Goal: Task Accomplishment & Management: Manage account settings

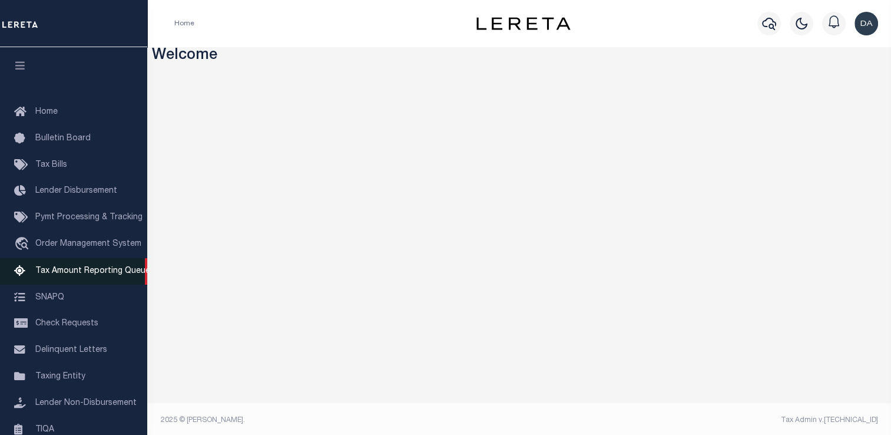
click at [121, 275] on span "Tax Amount Reporting Queue" at bounding box center [92, 271] width 115 height 8
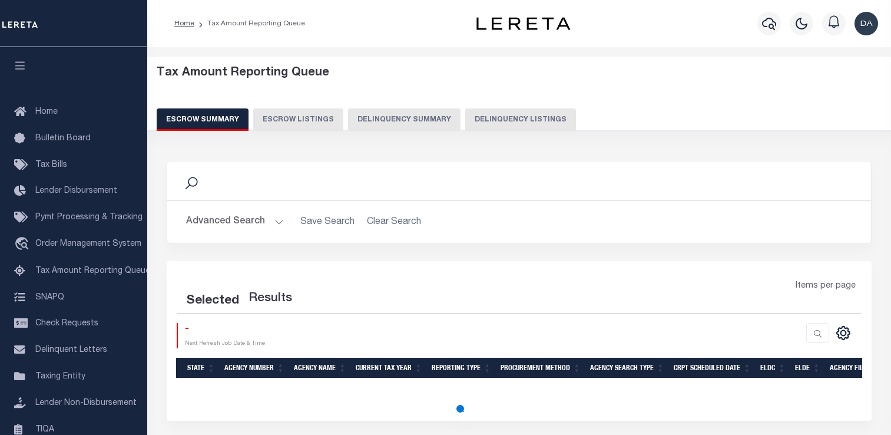
select select "100"
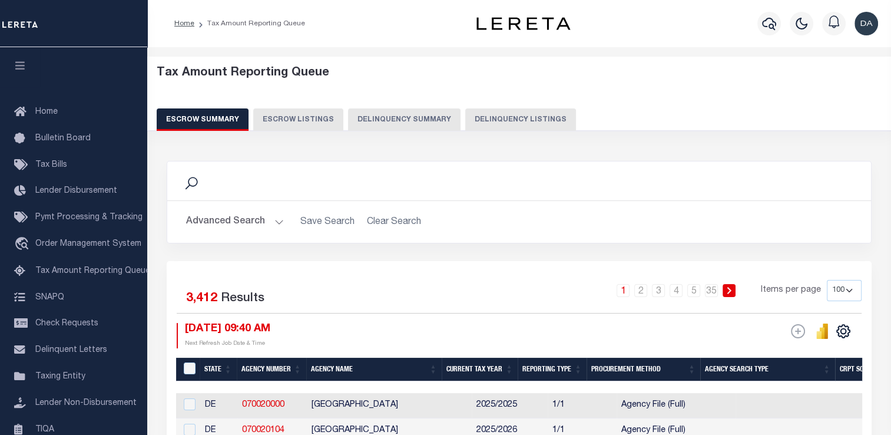
click at [380, 111] on button "Delinquency Summary" at bounding box center [404, 119] width 112 height 22
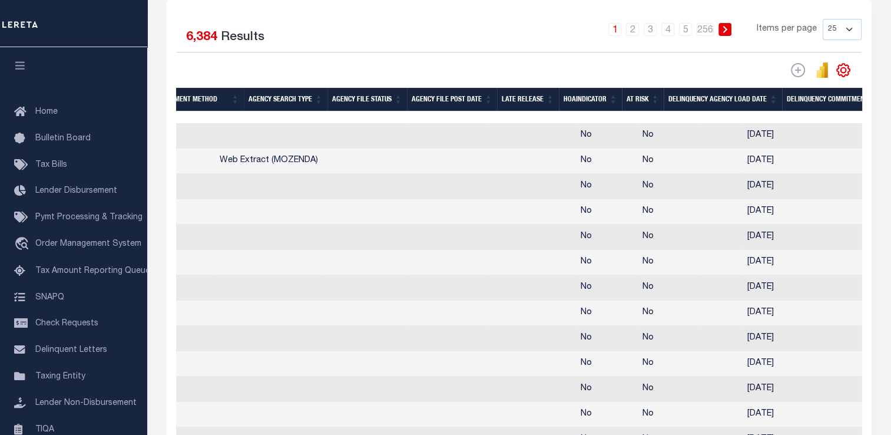
scroll to position [0, 481]
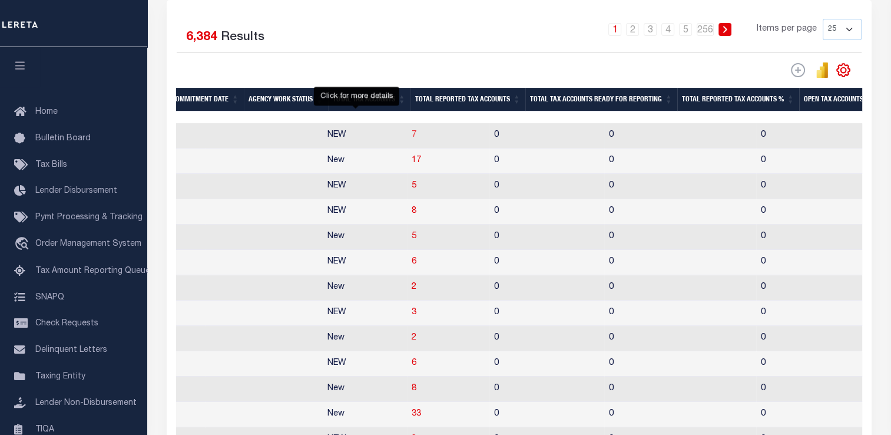
click at [412, 134] on span "7" at bounding box center [414, 135] width 5 height 8
select select "100"
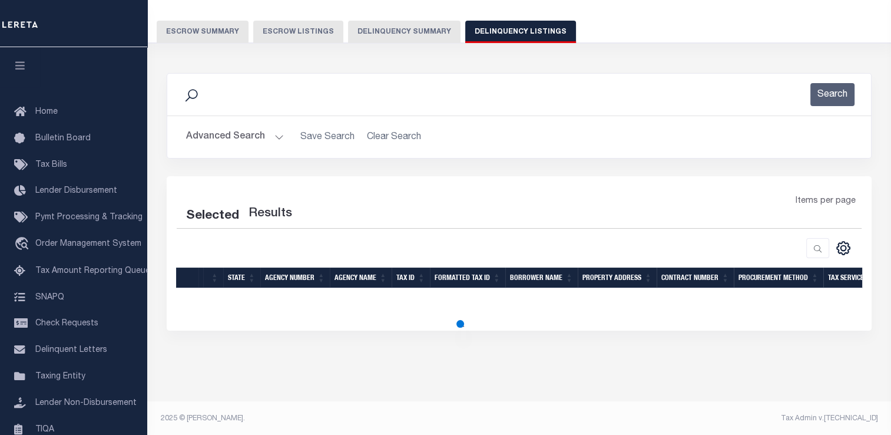
select select "100"
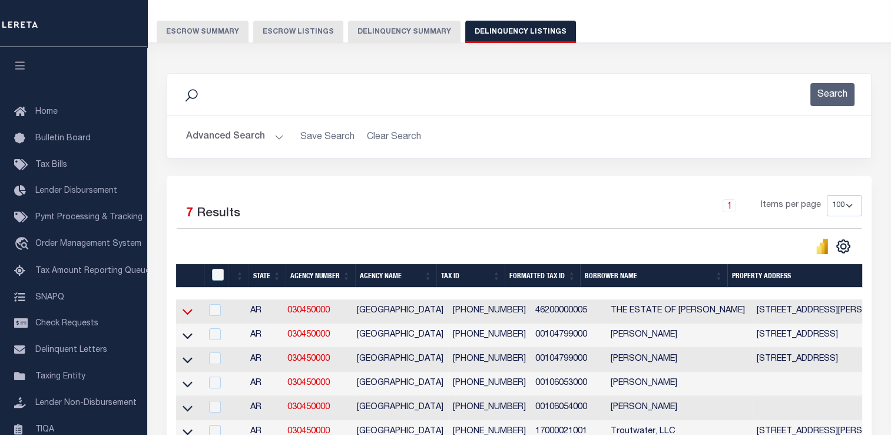
click at [187, 309] on icon at bounding box center [188, 311] width 10 height 12
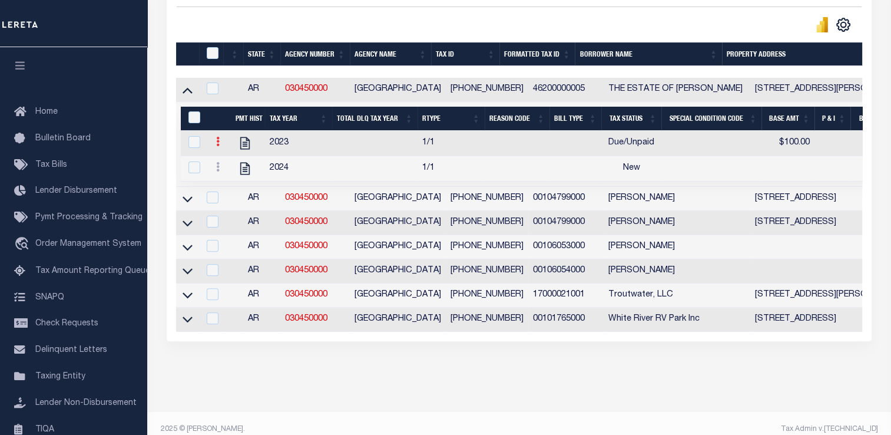
click at [221, 141] on link at bounding box center [217, 142] width 13 height 9
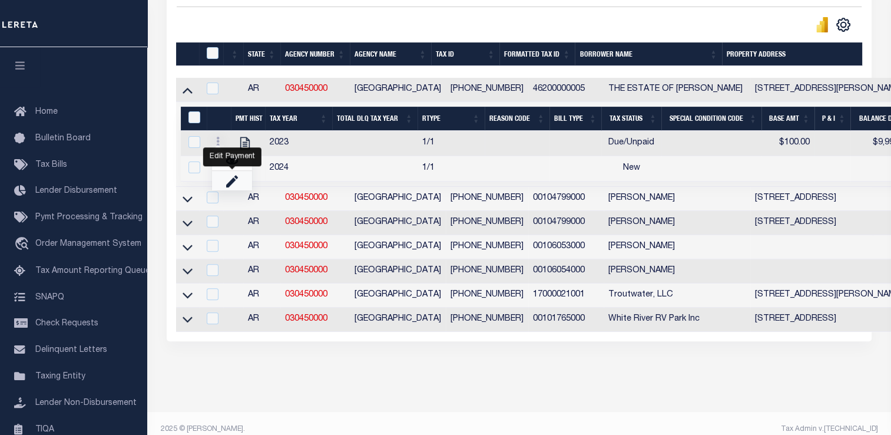
click at [240, 188] on link "" at bounding box center [232, 180] width 40 height 19
select select "DUE"
select select
type input "$100.00"
type input "$9,999.00"
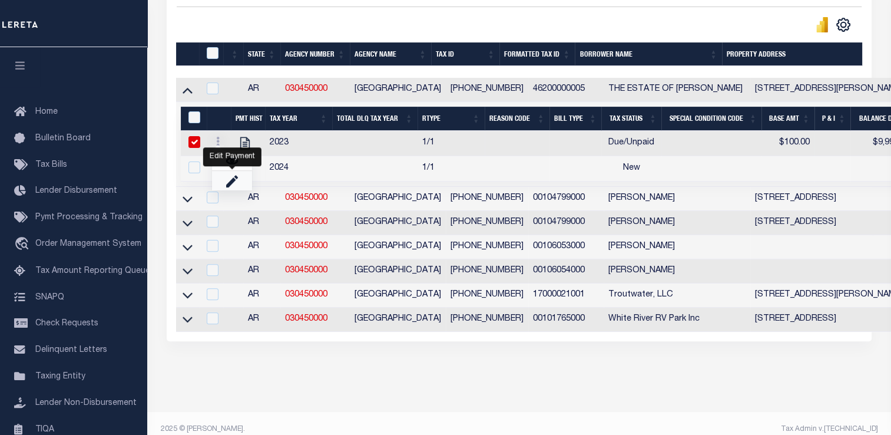
type input "[DATE]"
type input "$9,998.00"
type input "[DATE]"
checkbox input "true"
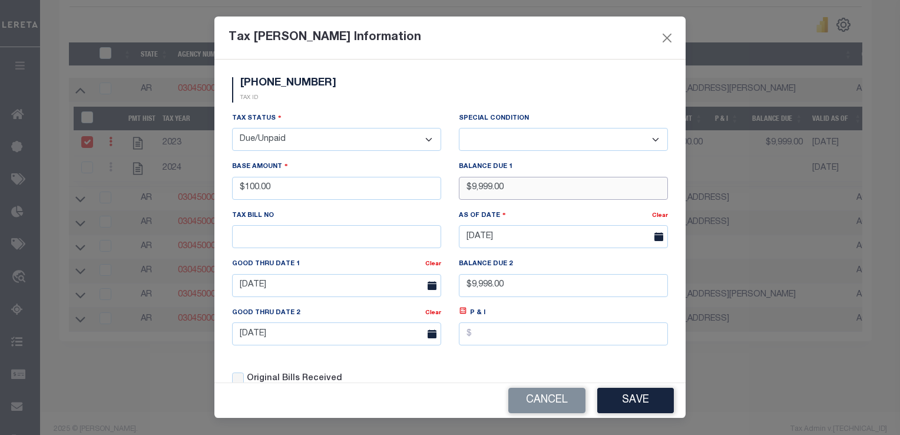
click at [535, 186] on input "$9,999.00" at bounding box center [563, 188] width 209 height 23
click at [572, 389] on button "Cancel" at bounding box center [546, 399] width 77 height 25
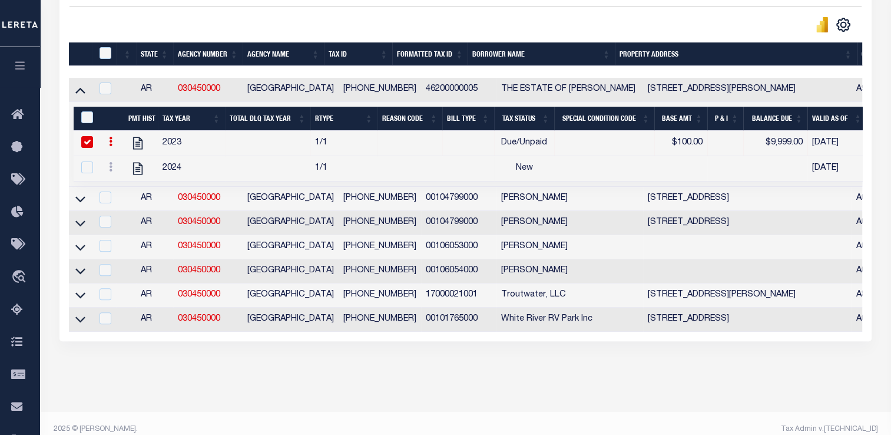
click at [112, 141] on icon at bounding box center [111, 141] width 4 height 9
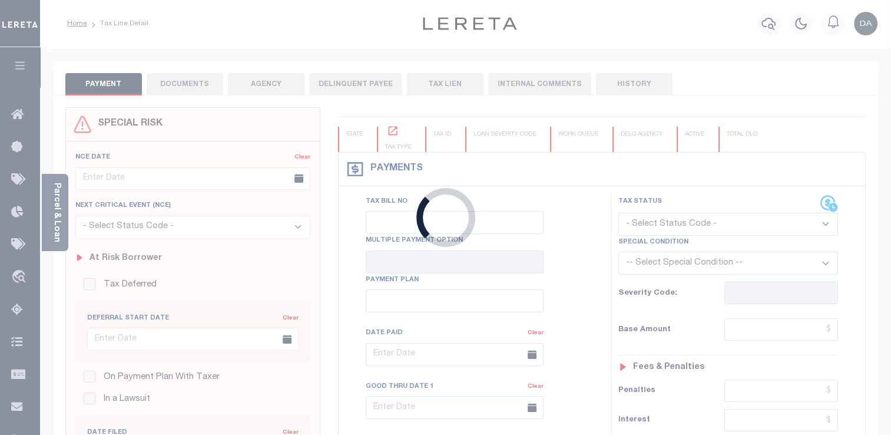
type input "[DATE]"
select select "DUE"
type input "$100"
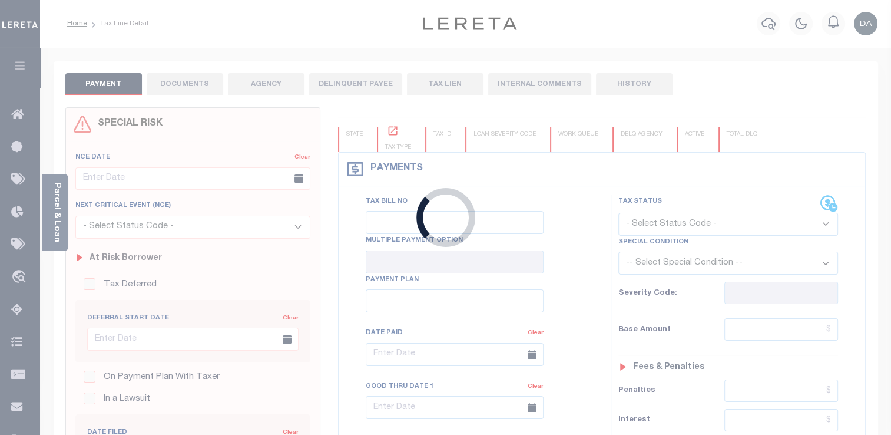
type input "$9,999"
type input "$9,998"
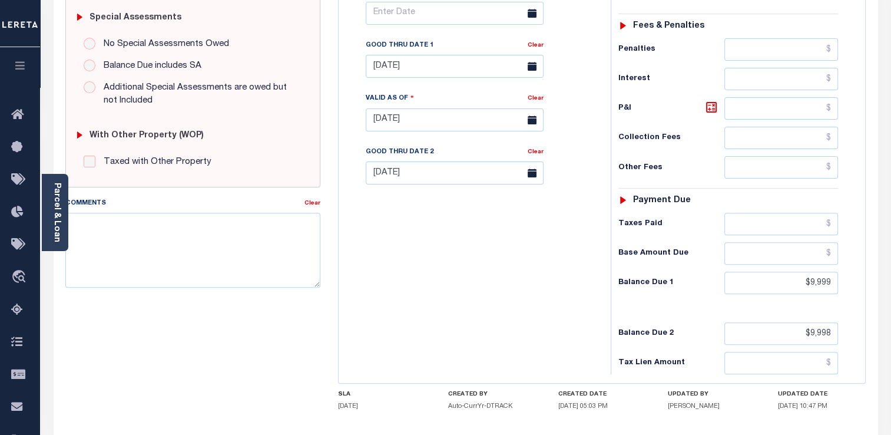
scroll to position [360, 0]
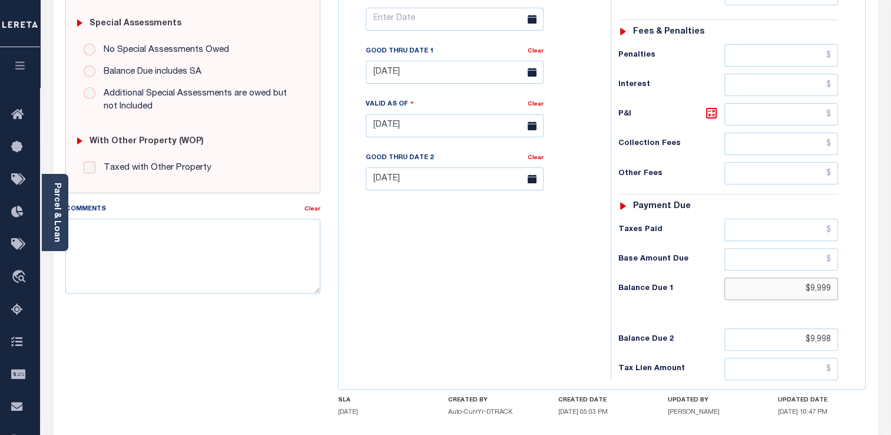
click at [784, 293] on input "$9,999" at bounding box center [781, 288] width 114 height 22
click at [797, 288] on input "$9,999" at bounding box center [781, 288] width 114 height 22
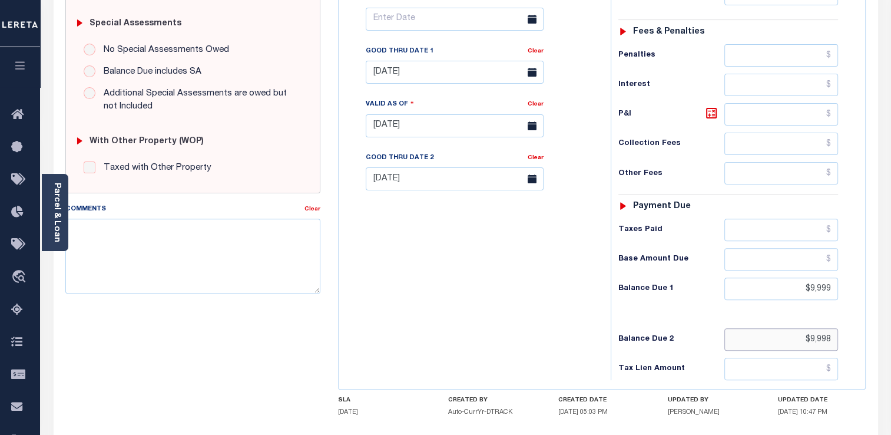
type input "$9,999.00"
click at [792, 334] on input "$9,998" at bounding box center [781, 339] width 114 height 22
type input "$9,998.00"
click at [838, 319] on div "Tax Status Status - Select Status Code -" at bounding box center [732, 120] width 243 height 520
click at [811, 282] on input "$9,999.00" at bounding box center [781, 288] width 114 height 22
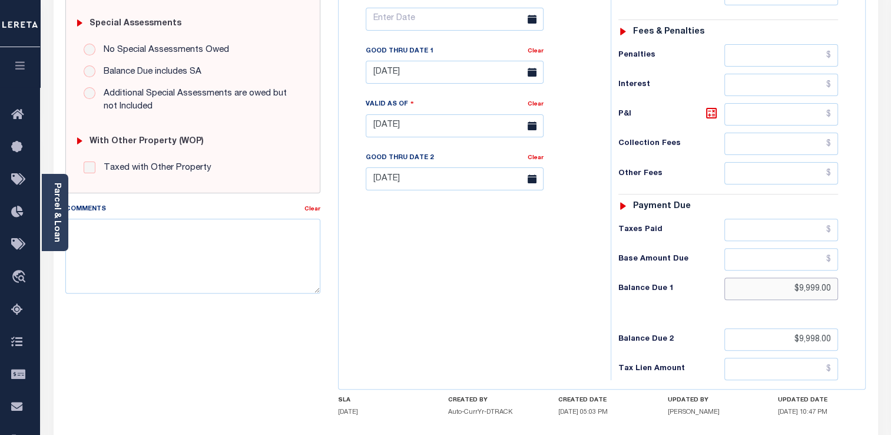
click at [811, 282] on input "$9,999.00" at bounding box center [781, 288] width 114 height 22
type input "$5,001"
type input "[DATE]"
type input "$5,001.00"
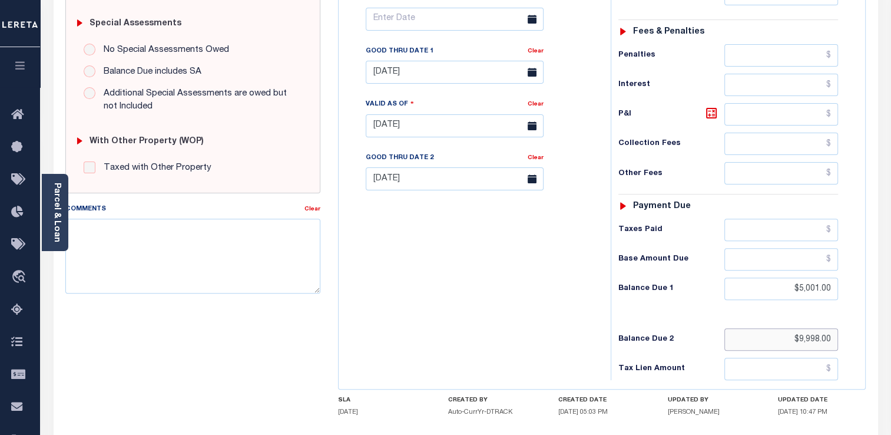
click at [810, 334] on input "$9,998.00" at bounding box center [781, 339] width 114 height 22
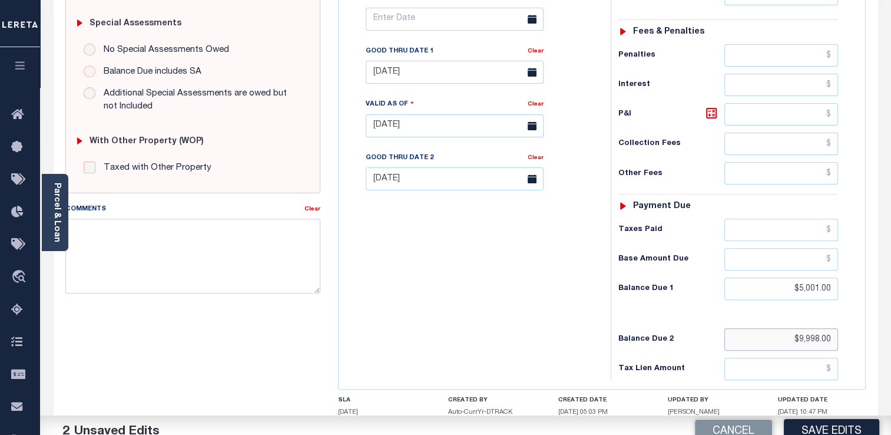
click at [810, 334] on input "$9,998.00" at bounding box center [781, 339] width 114 height 22
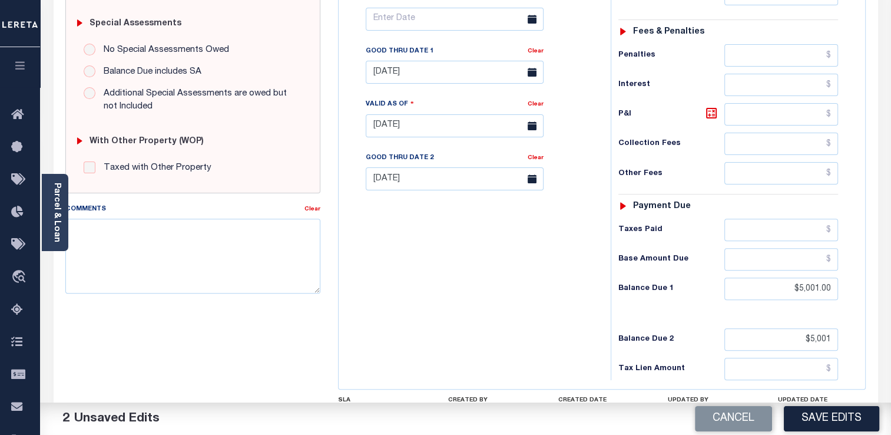
type input "$5,001.00"
click at [840, 314] on div "Tax Status Status - Select Status Code -" at bounding box center [732, 120] width 243 height 520
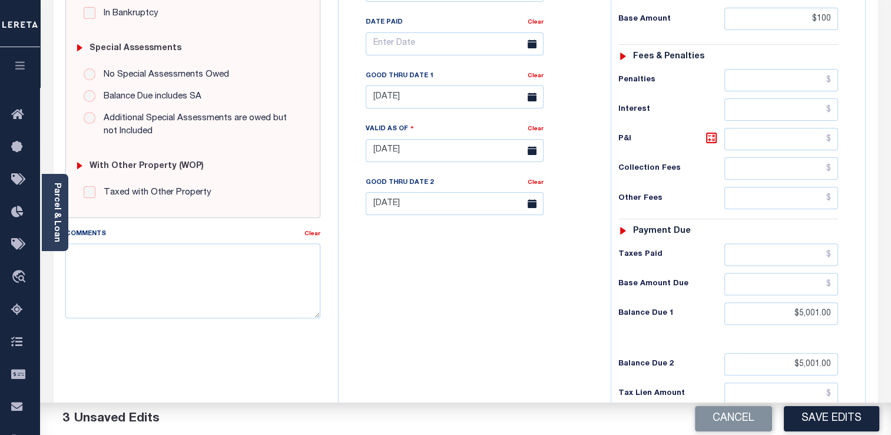
scroll to position [453, 0]
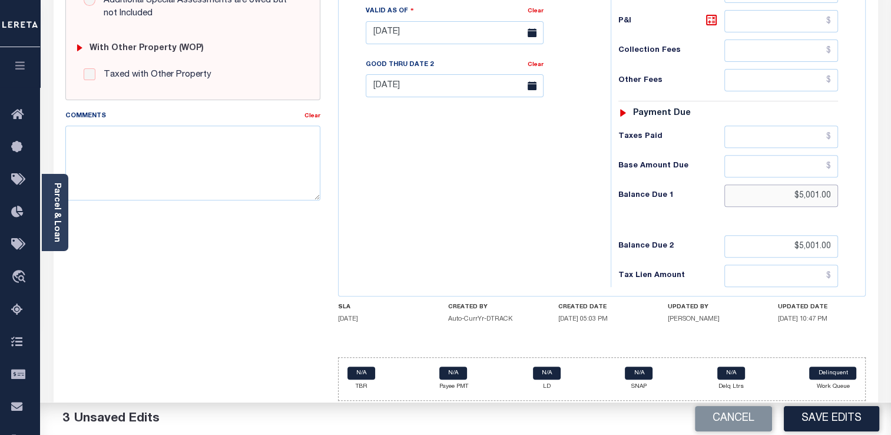
click at [801, 191] on input "$5,001.00" at bounding box center [781, 195] width 114 height 22
click at [808, 244] on input "$5,001.00" at bounding box center [781, 246] width 114 height 22
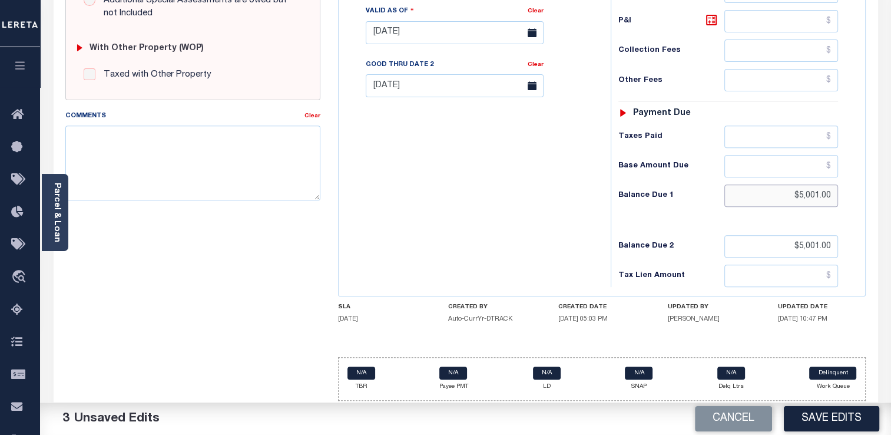
click at [789, 197] on input "$5,001.00" at bounding box center [781, 195] width 114 height 22
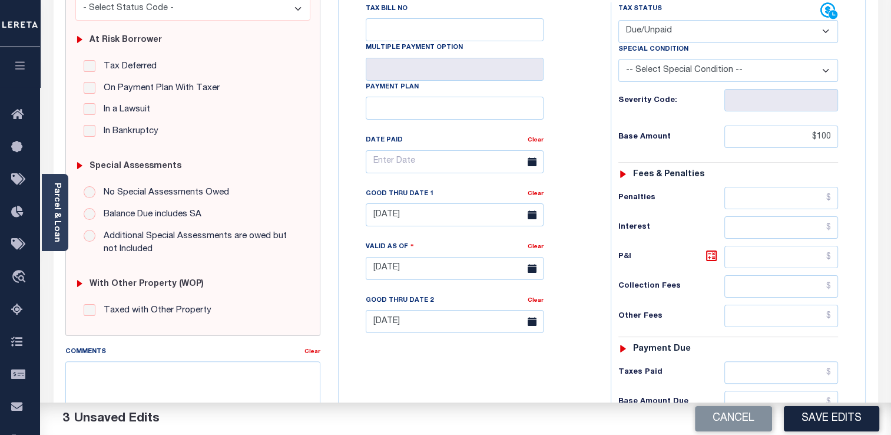
scroll to position [336, 0]
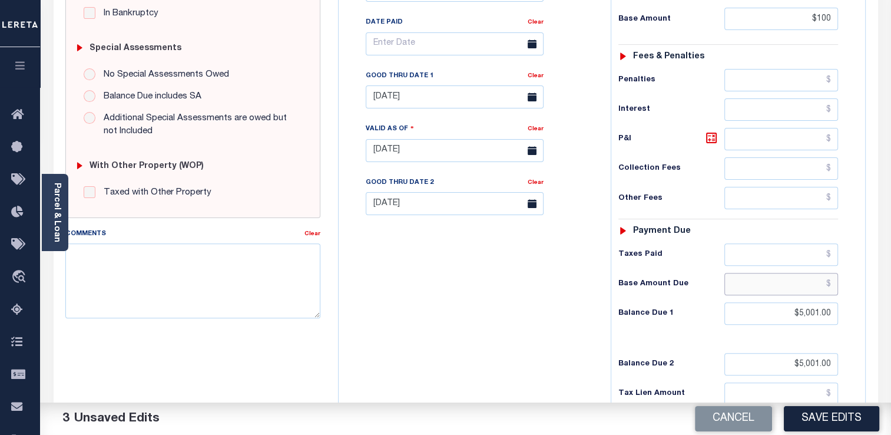
click at [760, 291] on input "text" at bounding box center [781, 284] width 114 height 22
click at [758, 291] on input "text" at bounding box center [781, 284] width 114 height 22
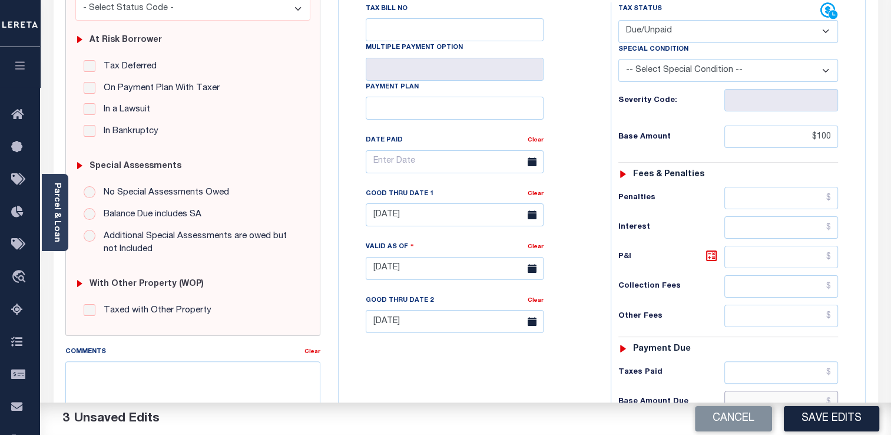
scroll to position [277, 0]
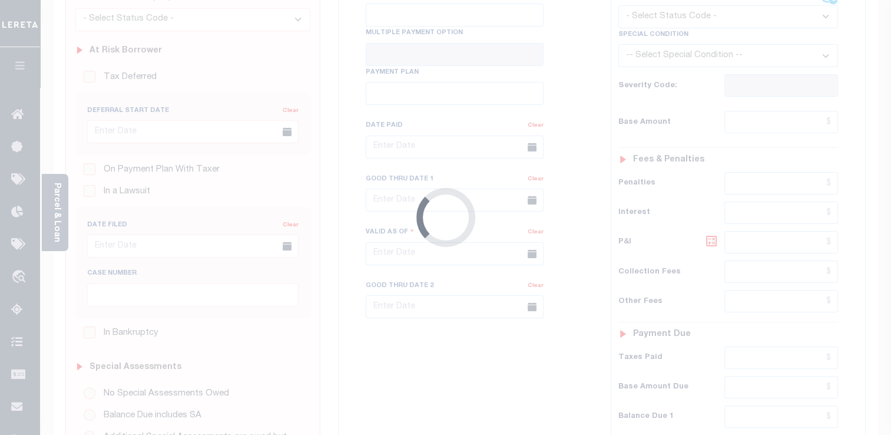
type input "[DATE]"
select select "DUE"
type input "$100"
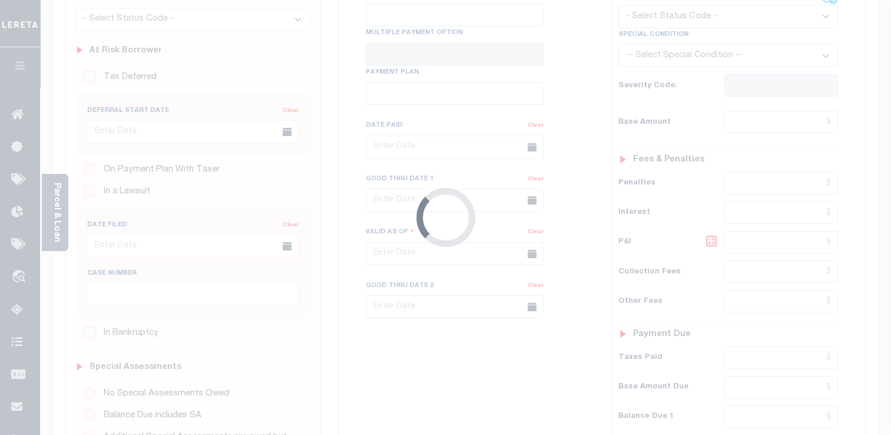
type input "$9,999"
type input "$9,998"
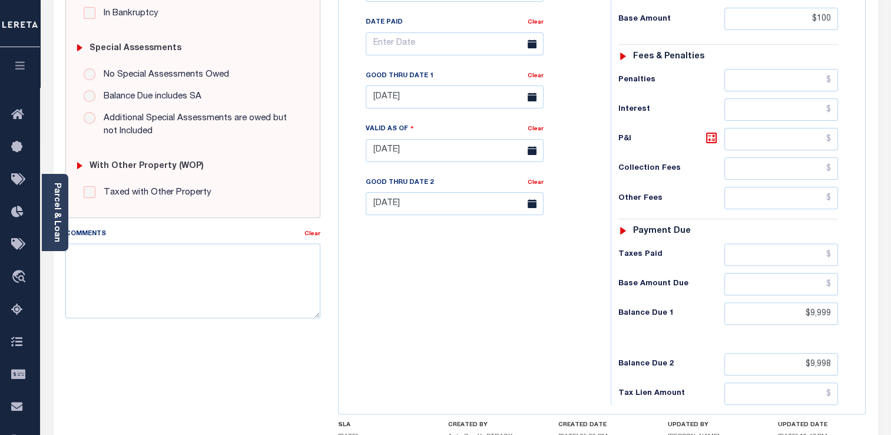
scroll to position [218, 0]
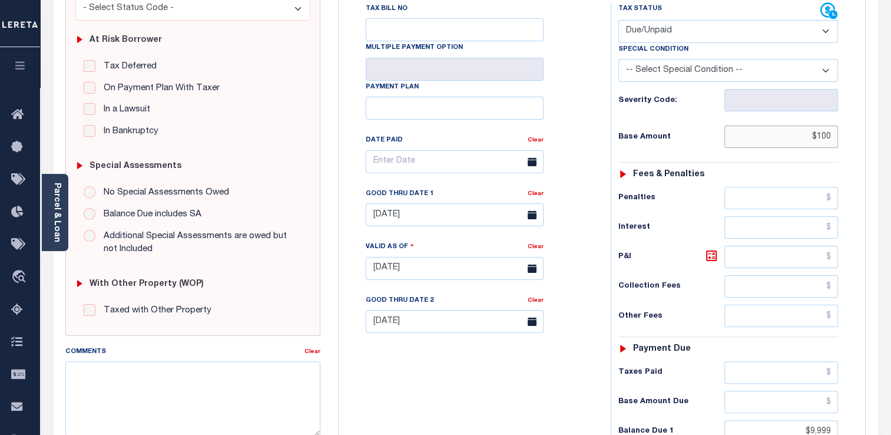
click at [788, 139] on input "$100" at bounding box center [781, 136] width 114 height 22
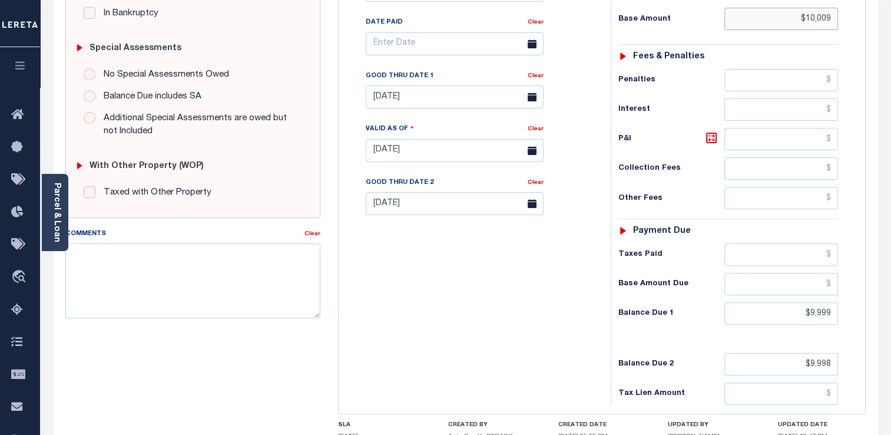
scroll to position [453, 0]
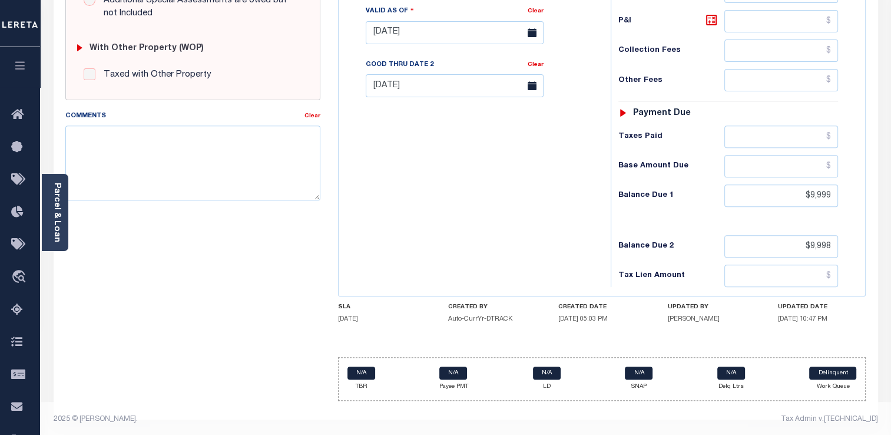
type input "$10,009"
type input "[DATE]"
type input "$10,009.00"
click at [846, 248] on div "Tax Status Status - Select Status Code -" at bounding box center [732, 27] width 243 height 520
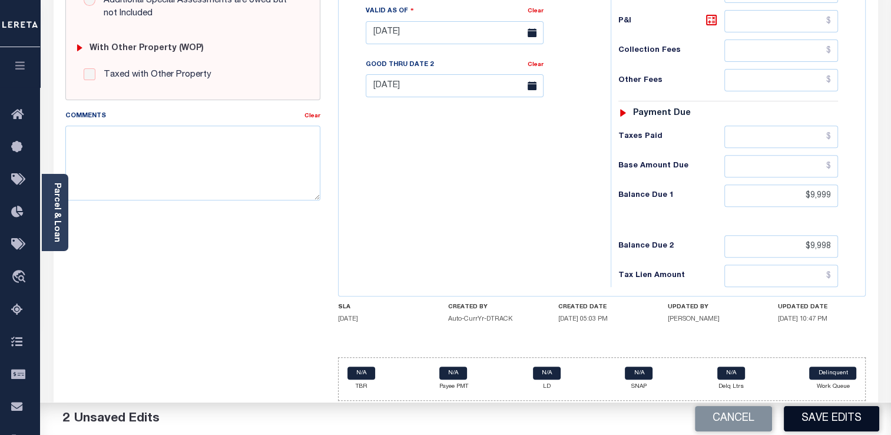
click at [803, 413] on button "Save Edits" at bounding box center [831, 418] width 95 height 25
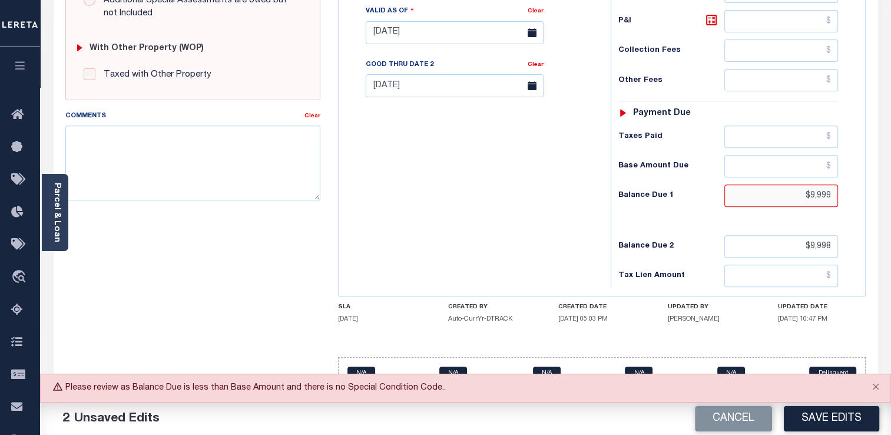
click at [817, 198] on input "$9,999" at bounding box center [781, 195] width 114 height 22
type input "$0.00"
click at [815, 240] on input "$9,998" at bounding box center [781, 246] width 114 height 22
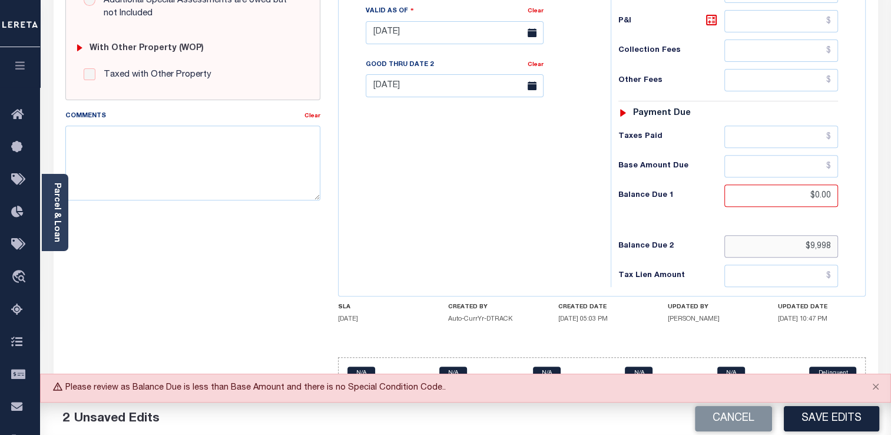
click at [815, 240] on input "$9,998" at bounding box center [781, 246] width 114 height 22
type input "$0.00"
click at [845, 417] on button "Save Edits" at bounding box center [831, 418] width 95 height 25
click at [791, 192] on input "$0.00" at bounding box center [781, 195] width 114 height 22
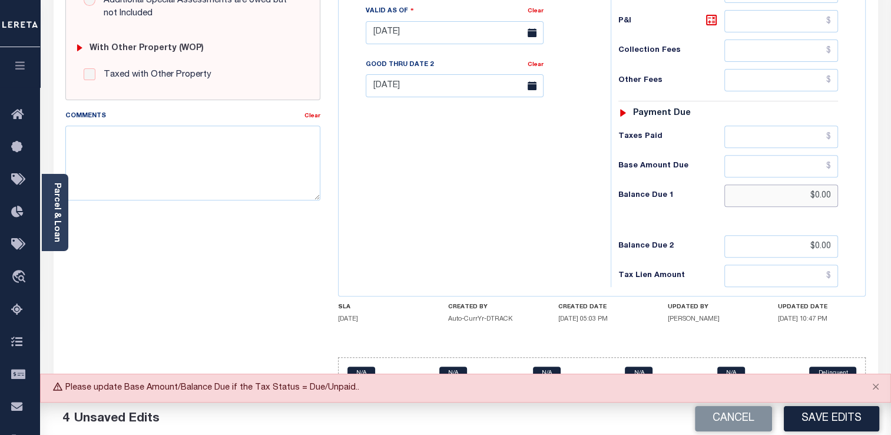
click at [791, 192] on input "$0.00" at bounding box center [781, 195] width 114 height 22
click at [836, 409] on button "Save Edits" at bounding box center [831, 418] width 95 height 25
click at [823, 200] on input "$9.00" at bounding box center [781, 195] width 114 height 22
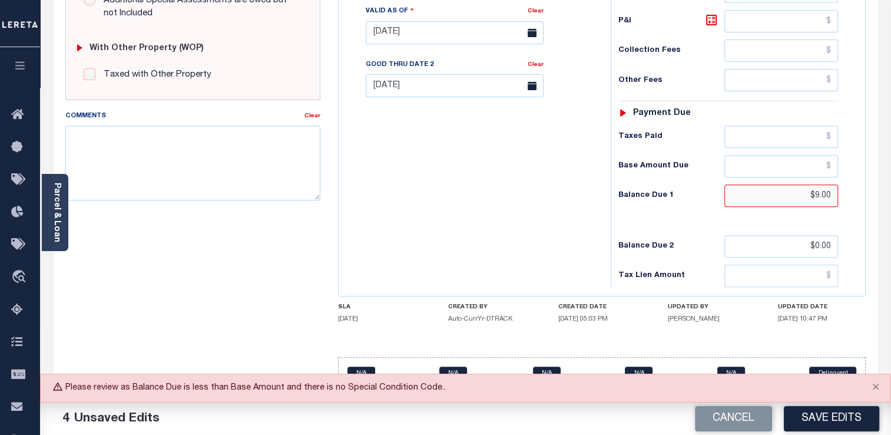
click at [823, 200] on input "$9.00" at bounding box center [781, 195] width 114 height 22
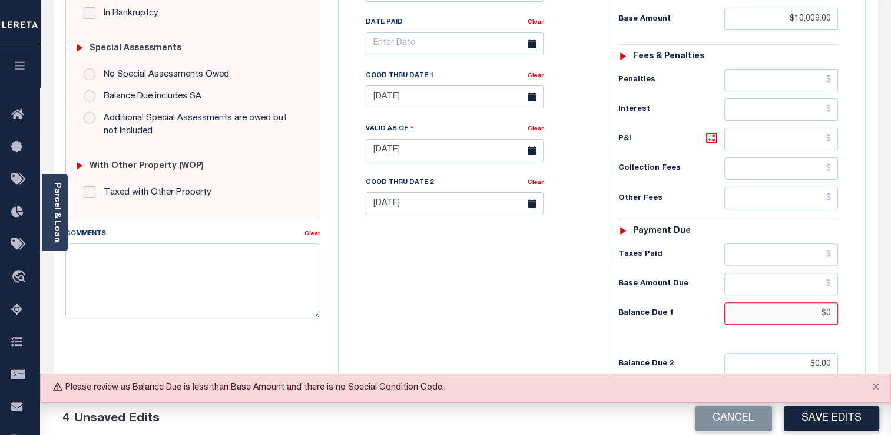
scroll to position [277, 0]
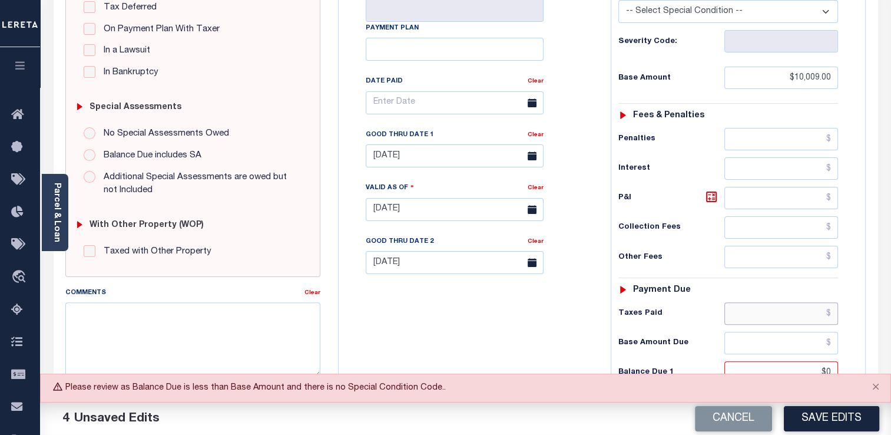
type input "$0.00"
click at [764, 315] on input "text" at bounding box center [781, 313] width 114 height 22
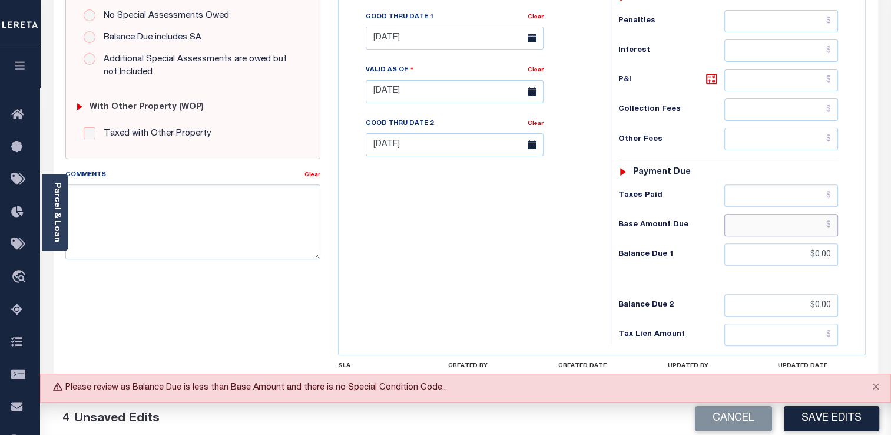
click at [770, 225] on input "text" at bounding box center [781, 225] width 114 height 22
type input "$89.00"
click at [838, 422] on button "Save Edits" at bounding box center [831, 418] width 95 height 25
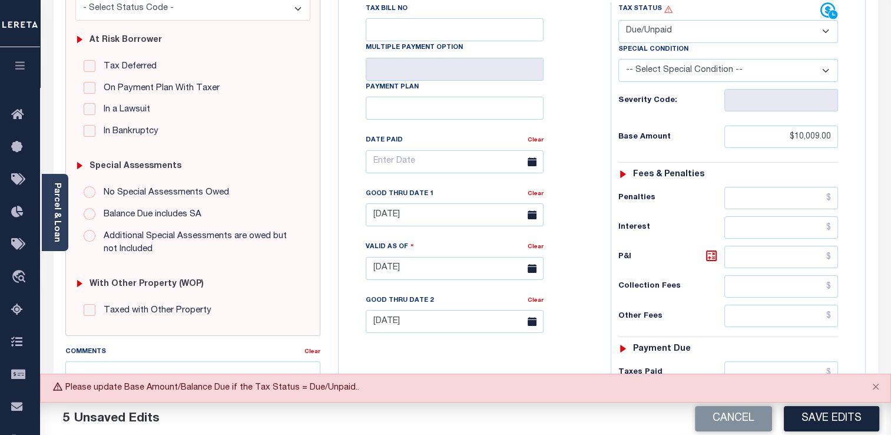
click at [758, 37] on select "- Select Status Code - Open Due/Unpaid Paid Incomplete No Tax Due Internal Refu…" at bounding box center [728, 31] width 220 height 23
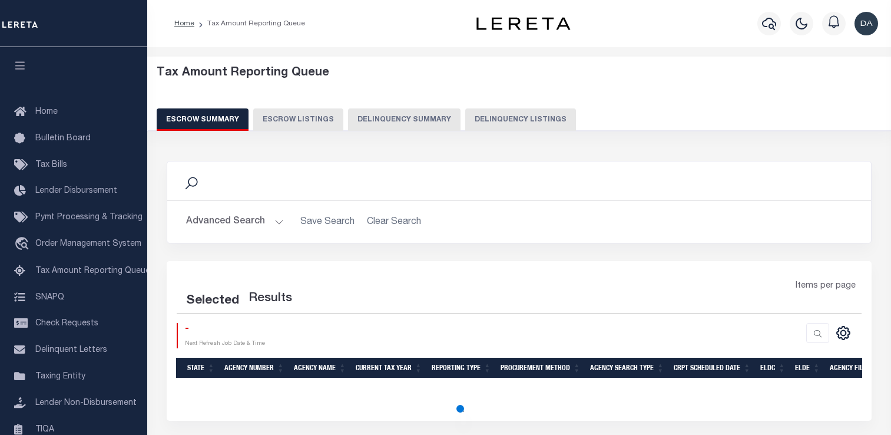
select select "100"
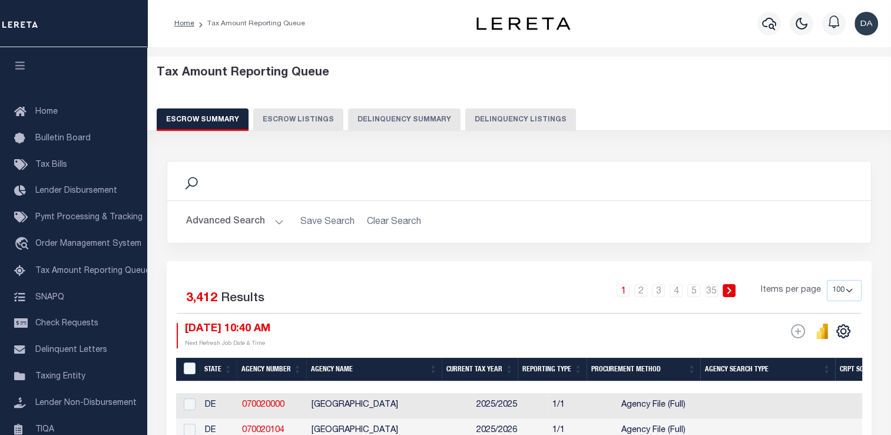
click at [392, 124] on button "Delinquency Summary" at bounding box center [404, 119] width 112 height 22
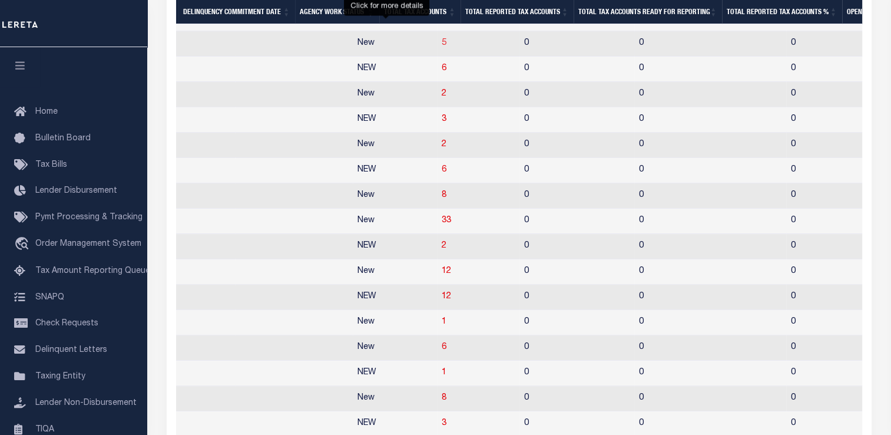
click at [442, 47] on span "5" at bounding box center [444, 43] width 5 height 8
select select "100"
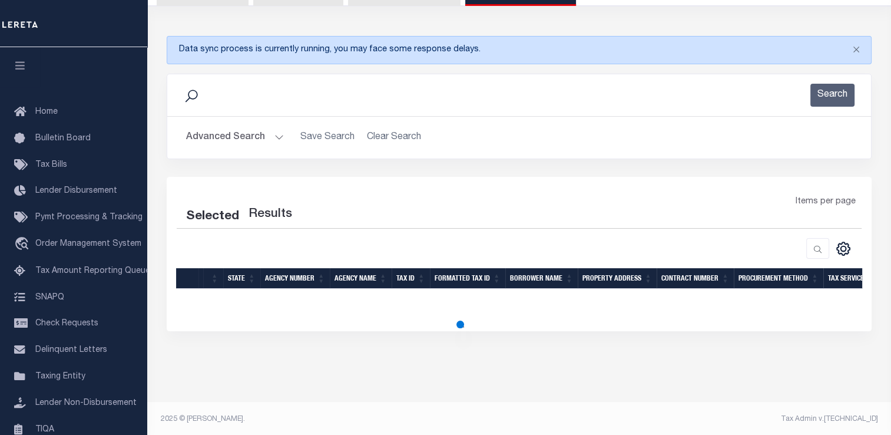
select select "100"
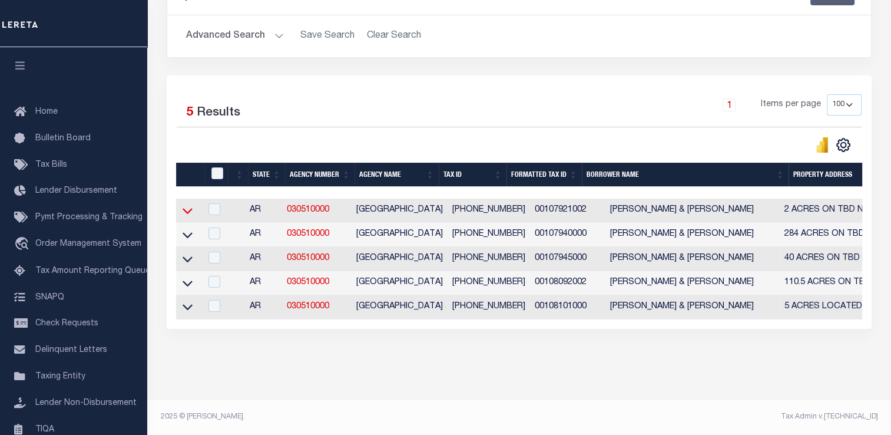
click at [189, 208] on icon at bounding box center [188, 211] width 10 height 6
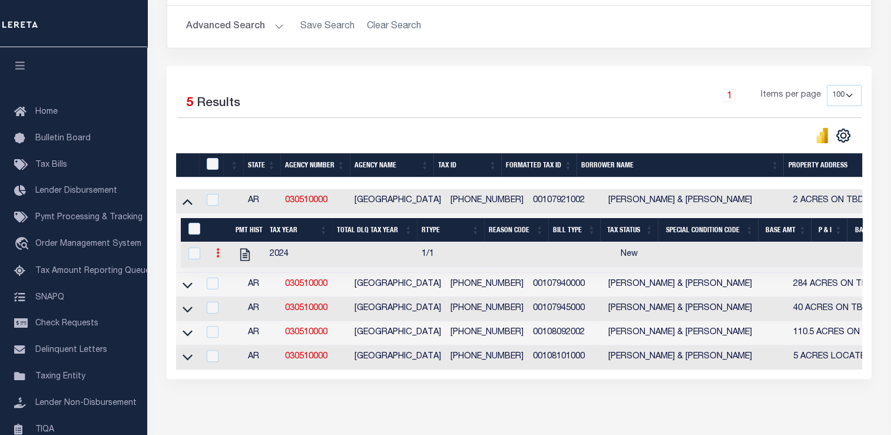
click at [219, 253] on icon at bounding box center [218, 252] width 4 height 9
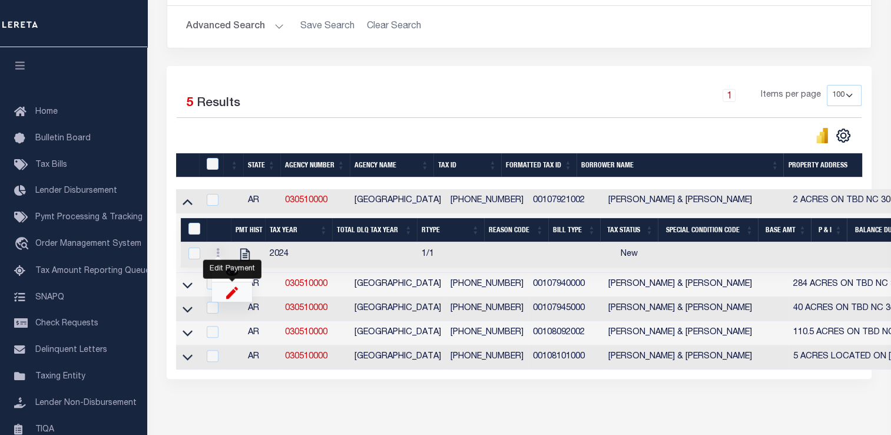
click at [228, 293] on img "" at bounding box center [232, 292] width 12 height 12
select select "NW2"
select select
type input "[DATE]"
checkbox input "true"
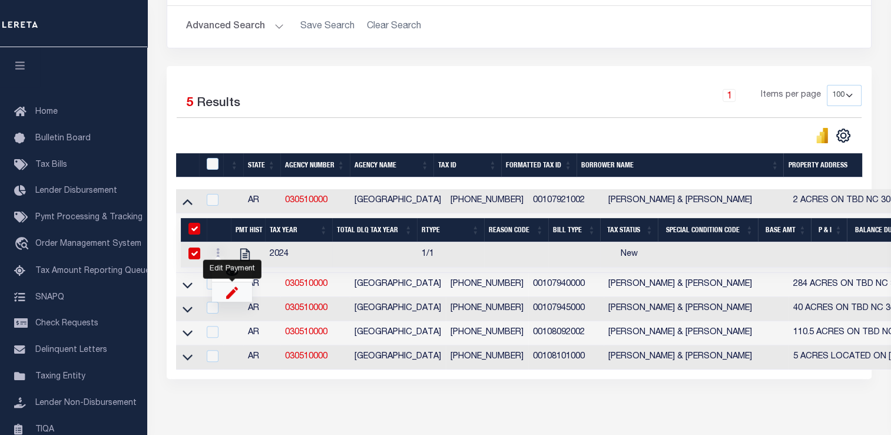
checkbox input "true"
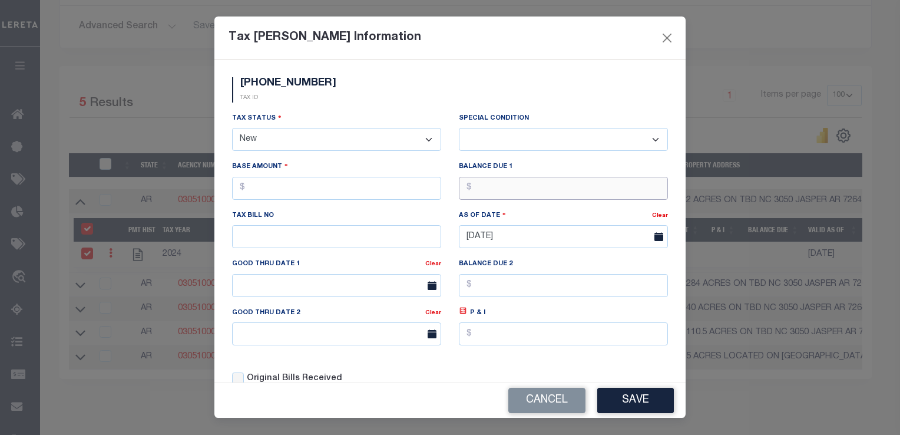
click at [504, 189] on input "text" at bounding box center [563, 188] width 209 height 23
click at [671, 39] on button "Close" at bounding box center [666, 37] width 15 height 15
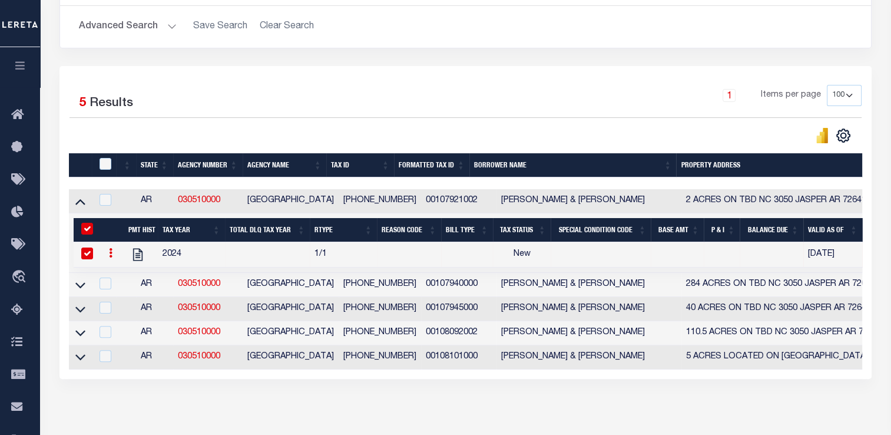
click at [108, 256] on link at bounding box center [110, 254] width 13 height 9
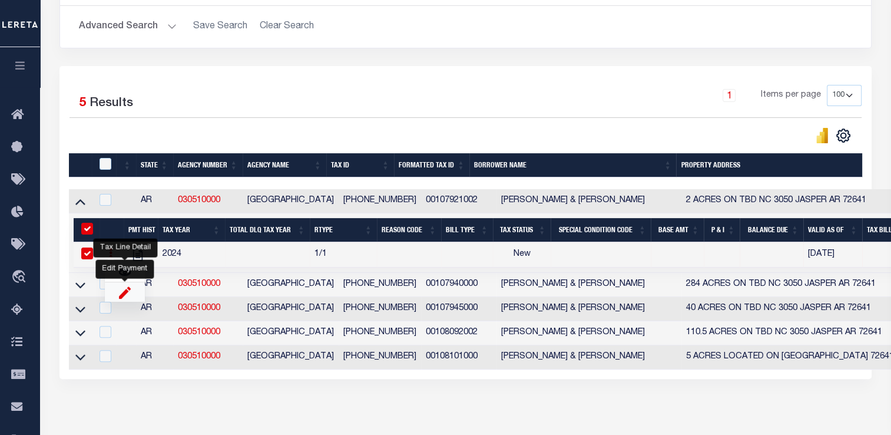
click at [130, 294] on img "" at bounding box center [125, 292] width 12 height 12
select select
checkbox input "false"
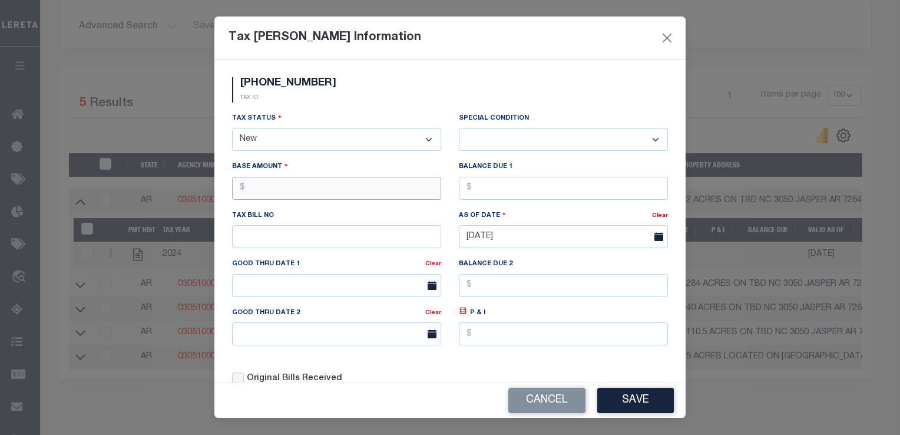
click at [397, 190] on input "text" at bounding box center [336, 188] width 209 height 23
click at [366, 140] on select "- Select Status - Open Due/Unpaid Paid Incomplete No Tax Due Internal Refund Pr…" at bounding box center [336, 139] width 209 height 23
select select "DUE"
click at [232, 129] on select "- Select Status - Open Due/Unpaid Paid Incomplete No Tax Due Internal Refund Pr…" at bounding box center [336, 139] width 209 height 23
select select "0"
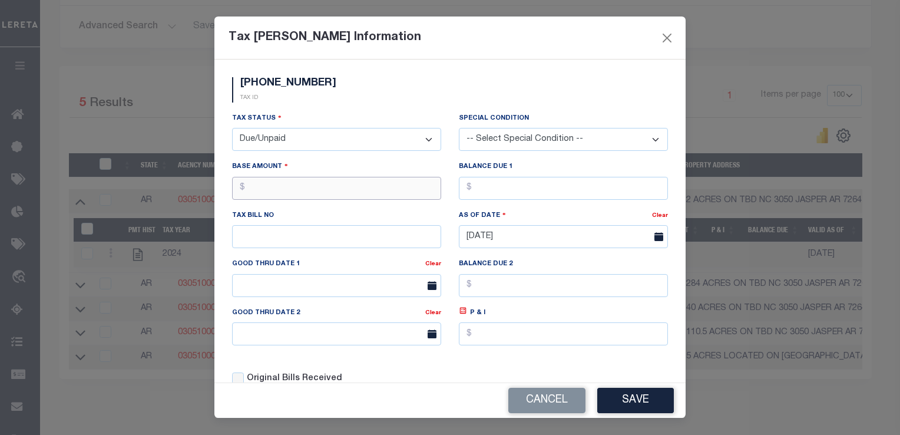
click at [344, 194] on input "text" at bounding box center [336, 188] width 209 height 23
click at [344, 194] on input "$100.00" at bounding box center [336, 188] width 209 height 23
type input "$10,001.00"
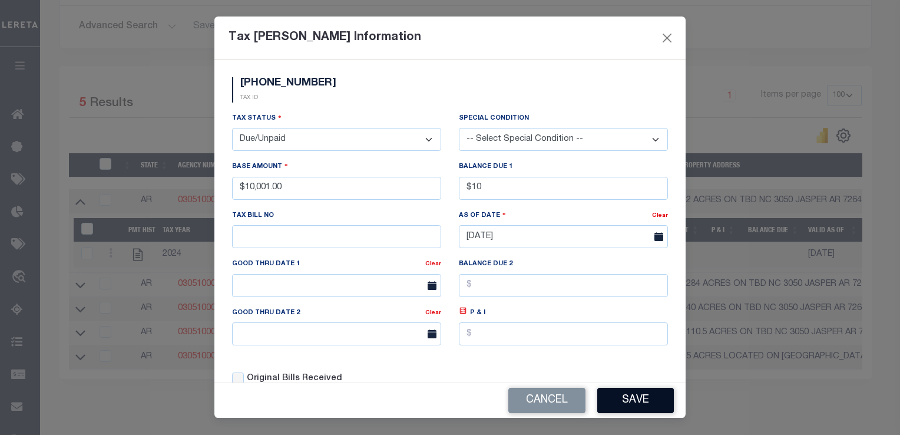
type input "$10.00"
click at [639, 409] on button "Save" at bounding box center [635, 399] width 77 height 25
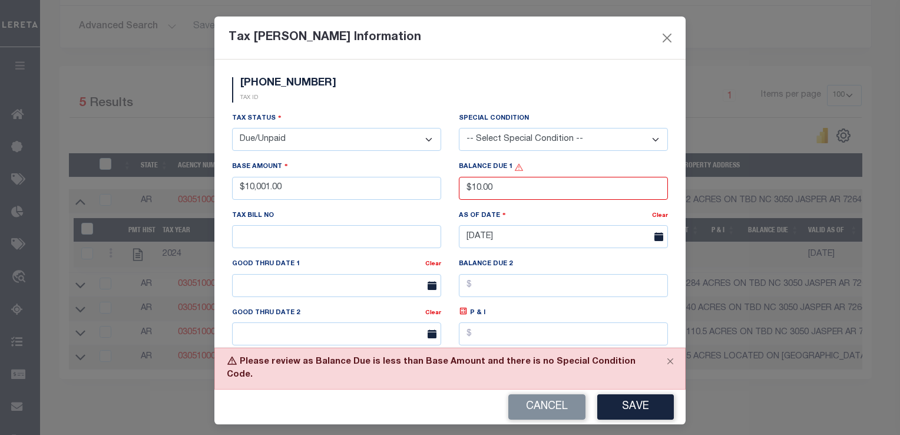
click at [601, 131] on select "-- Select Special Condition -- 3RD PARTY TAX LIEN AGENCY TAX LIEN (A.K.A Inside…" at bounding box center [563, 139] width 209 height 23
select select "20"
click at [459, 128] on select "-- Select Special Condition -- 3RD PARTY TAX LIEN AGENCY TAX LIEN (A.K.A Inside…" at bounding box center [563, 139] width 209 height 23
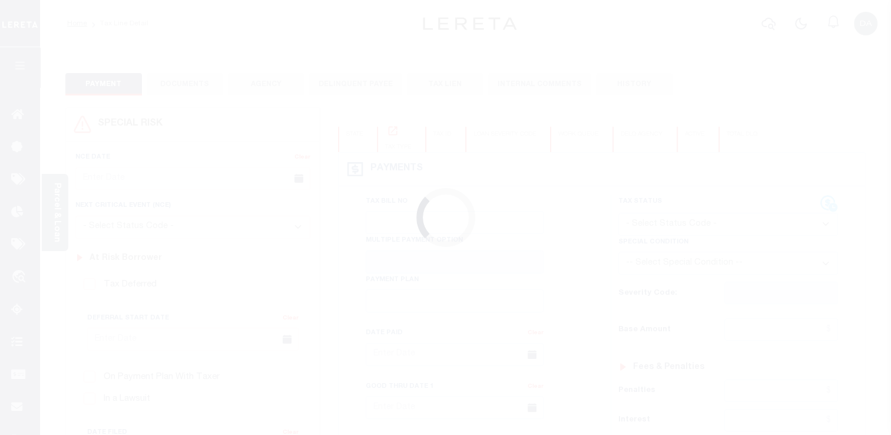
type input "[DATE]"
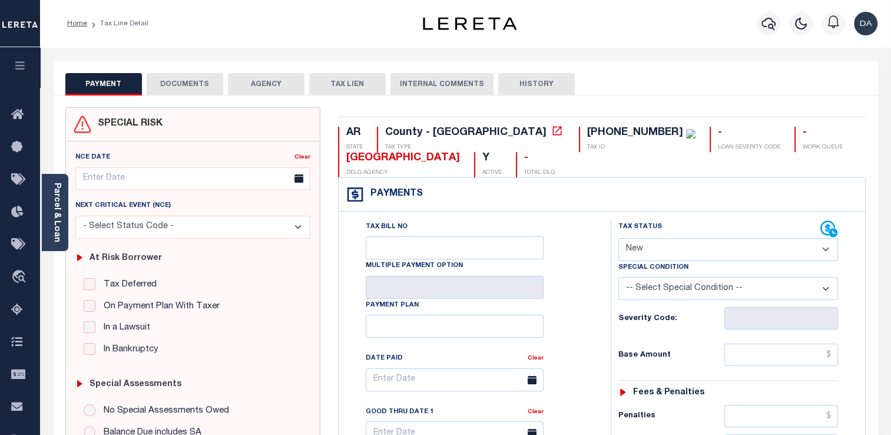
click at [728, 257] on select "- Select Status Code - Open Due/Unpaid Paid Incomplete No Tax Due Internal Refu…" at bounding box center [728, 249] width 220 height 23
select select "DUE"
click at [618, 238] on select "- Select Status Code - Open Due/Unpaid Paid Incomplete No Tax Due Internal Refu…" at bounding box center [728, 249] width 220 height 23
type input "[DATE]"
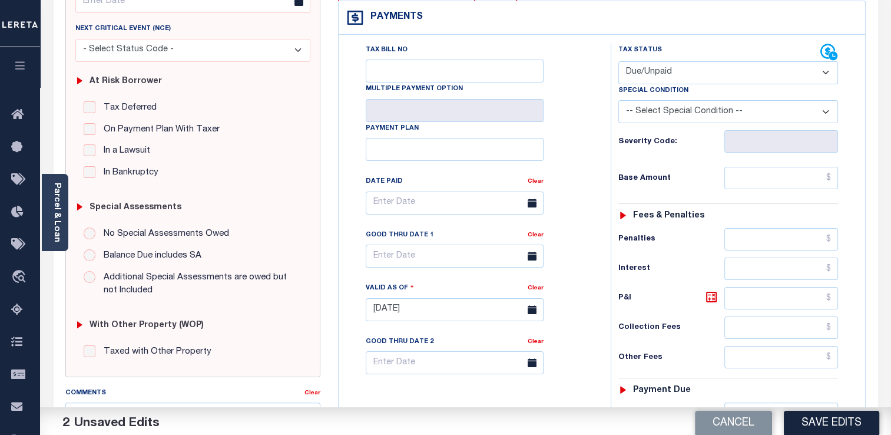
scroll to position [236, 0]
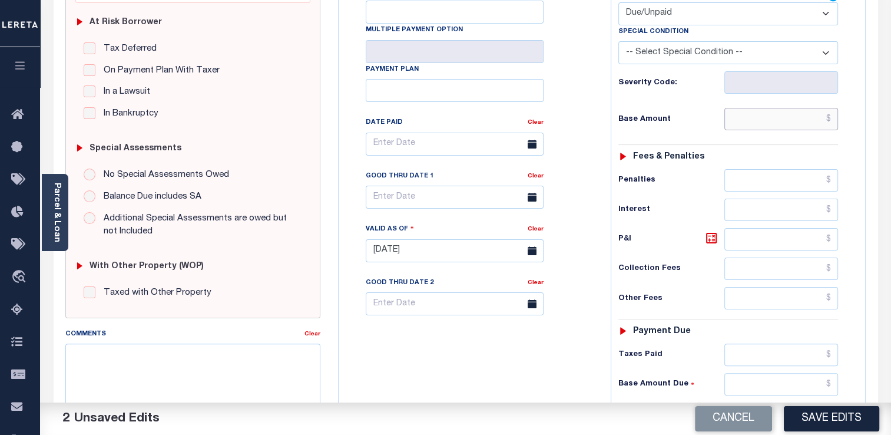
click at [735, 119] on input "text" at bounding box center [781, 119] width 114 height 22
click at [820, 118] on input "$100" at bounding box center [781, 119] width 114 height 22
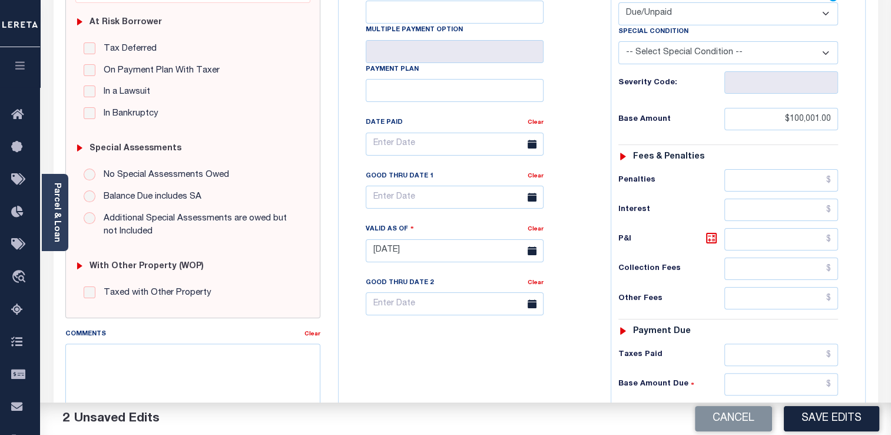
click at [847, 138] on div "Tax Status Status - Select Status Code -" at bounding box center [732, 245] width 243 height 520
click at [814, 117] on input "$100,001.00" at bounding box center [781, 119] width 114 height 22
click at [815, 117] on input "$100,001.00" at bounding box center [781, 119] width 114 height 22
type input "$10,001.00"
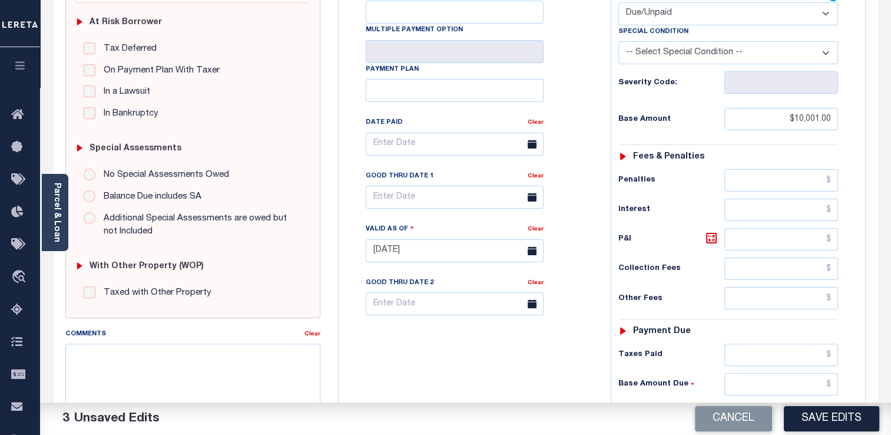
click at [817, 140] on div "Tax Status Status - Select Status Code -" at bounding box center [732, 245] width 243 height 520
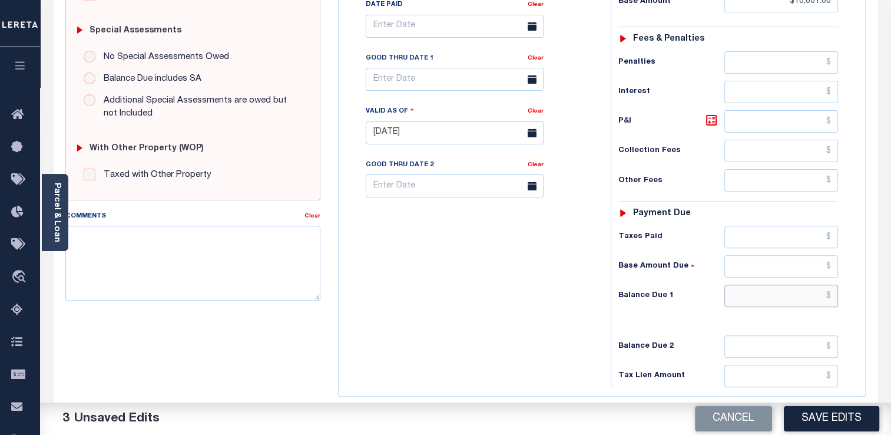
click at [768, 291] on input "text" at bounding box center [781, 295] width 114 height 22
click at [800, 427] on button "Save Edits" at bounding box center [831, 418] width 95 height 25
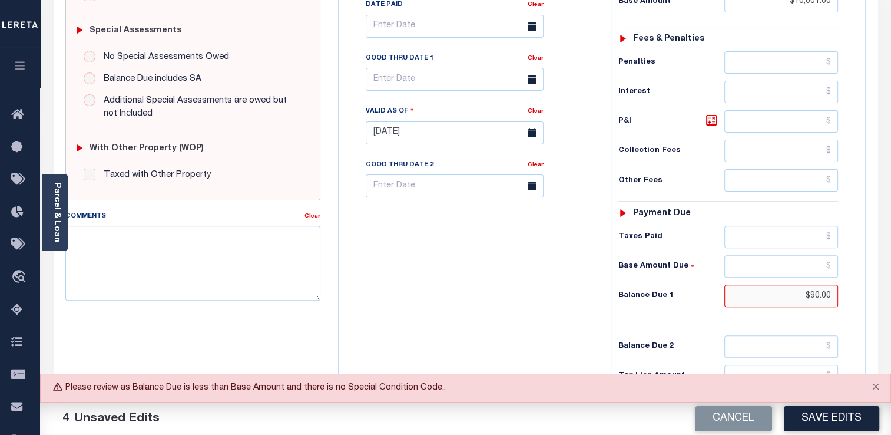
click at [805, 296] on input "$90.00" at bounding box center [781, 295] width 114 height 22
type input "$10,001.00"
click at [858, 266] on div "Tax Status Status" at bounding box center [732, 127] width 260 height 520
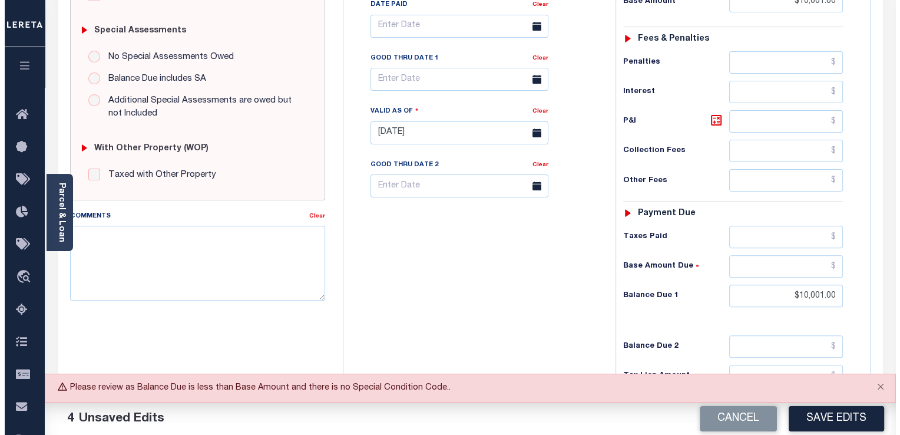
scroll to position [461, 0]
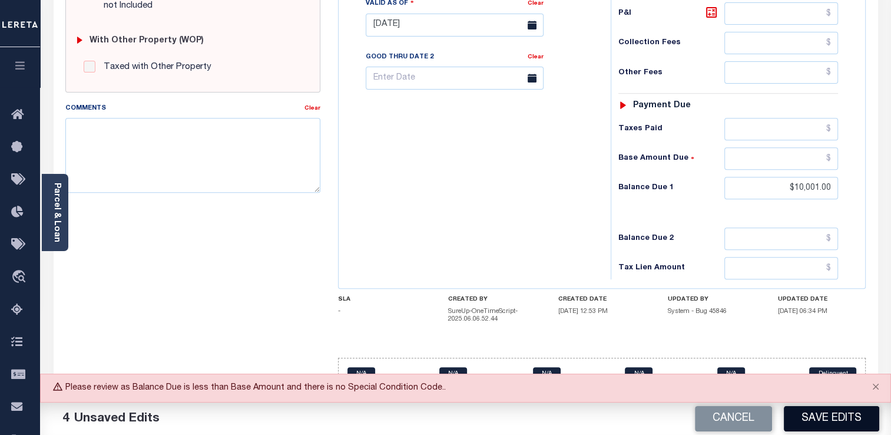
click at [846, 420] on button "Save Edits" at bounding box center [831, 418] width 95 height 25
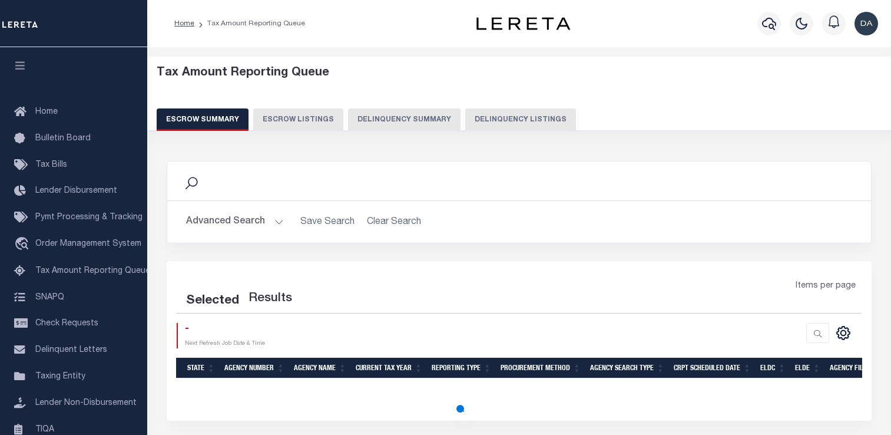
select select "100"
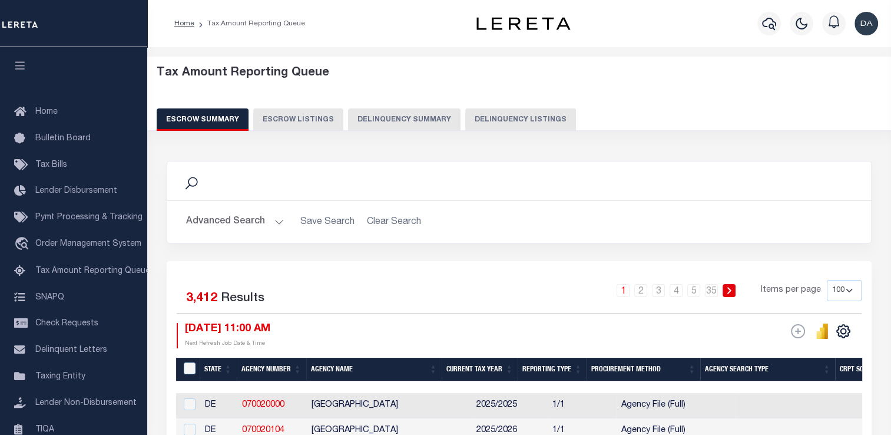
click at [399, 109] on button "Delinquency Summary" at bounding box center [404, 119] width 112 height 22
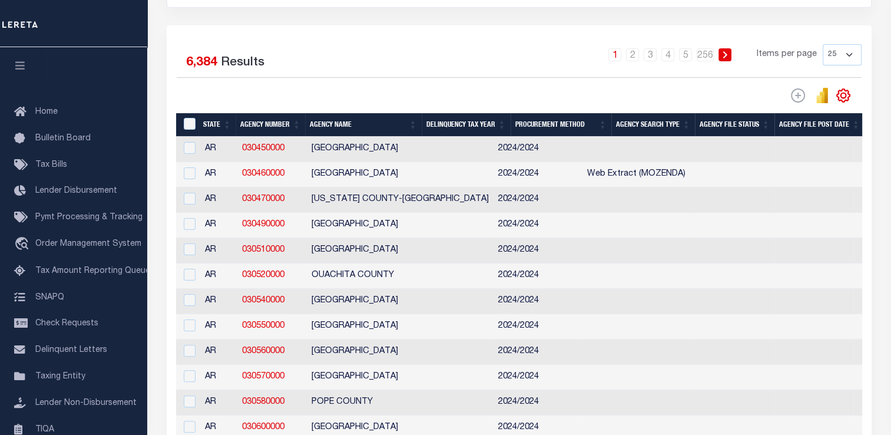
scroll to position [0, 236]
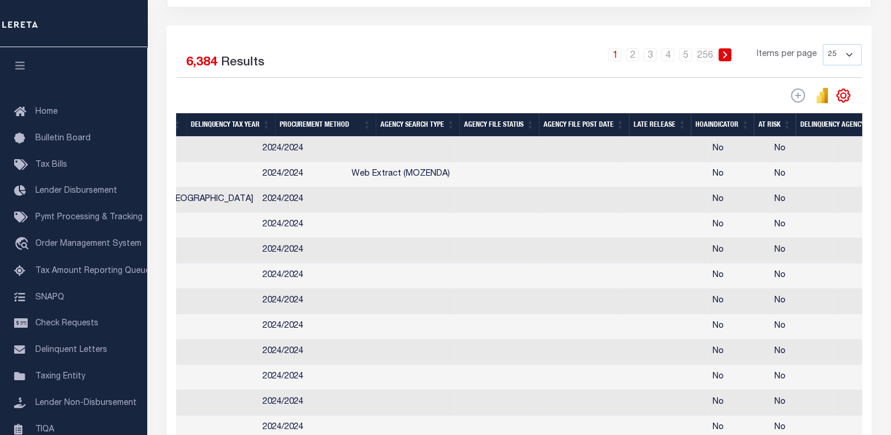
drag, startPoint x: 434, startPoint y: 285, endPoint x: 551, endPoint y: 277, distance: 117.5
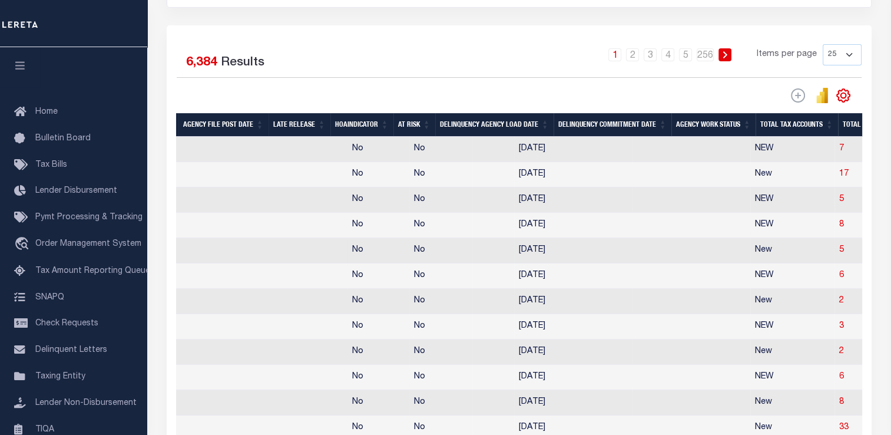
scroll to position [0, 720]
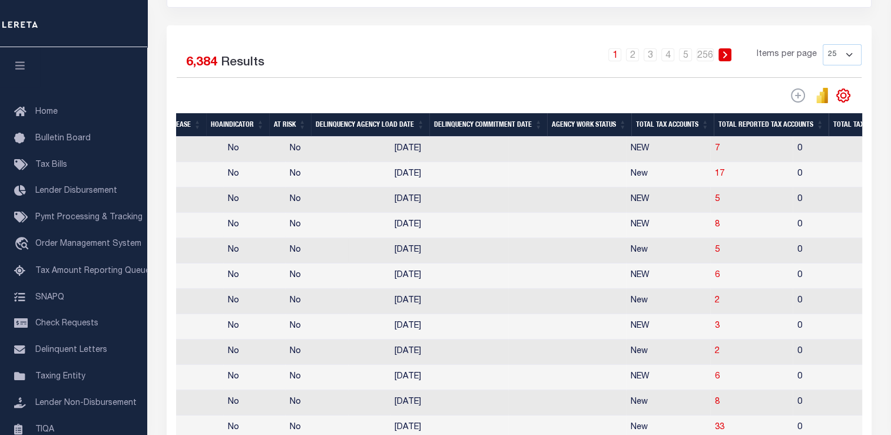
drag, startPoint x: 508, startPoint y: 238, endPoint x: 592, endPoint y: 246, distance: 84.5
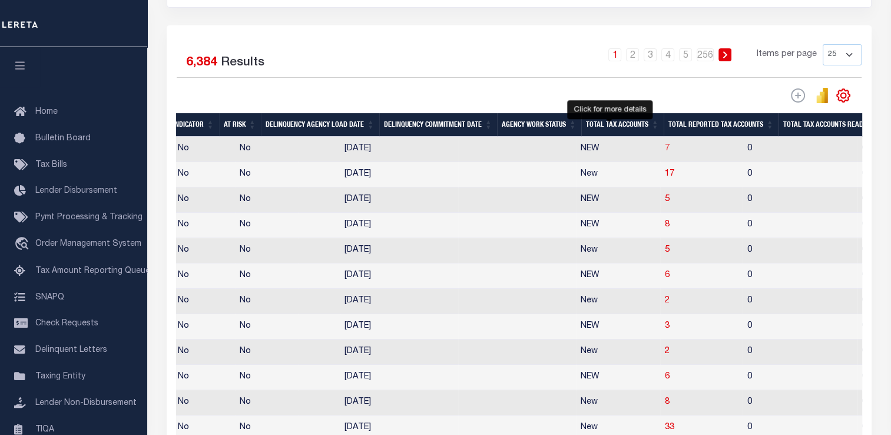
click at [665, 150] on span "7" at bounding box center [667, 148] width 5 height 8
select select "100"
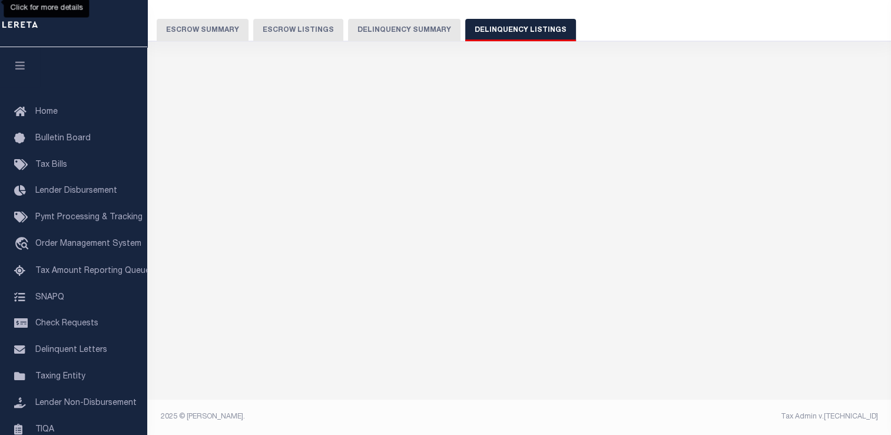
scroll to position [88, 0]
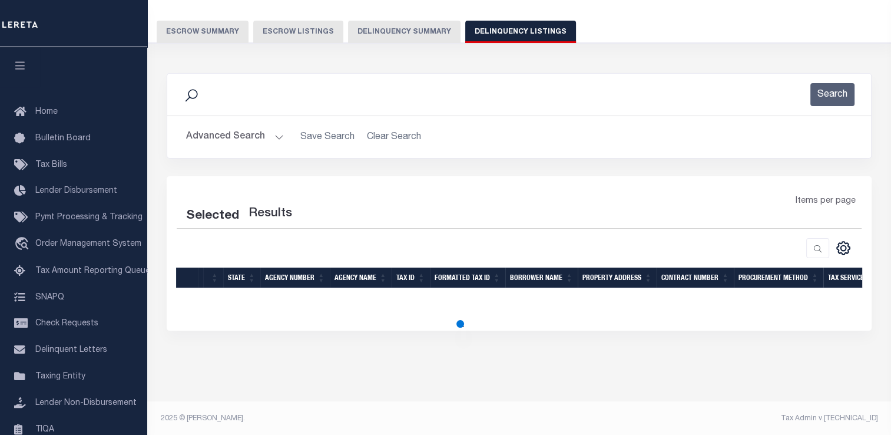
select select "100"
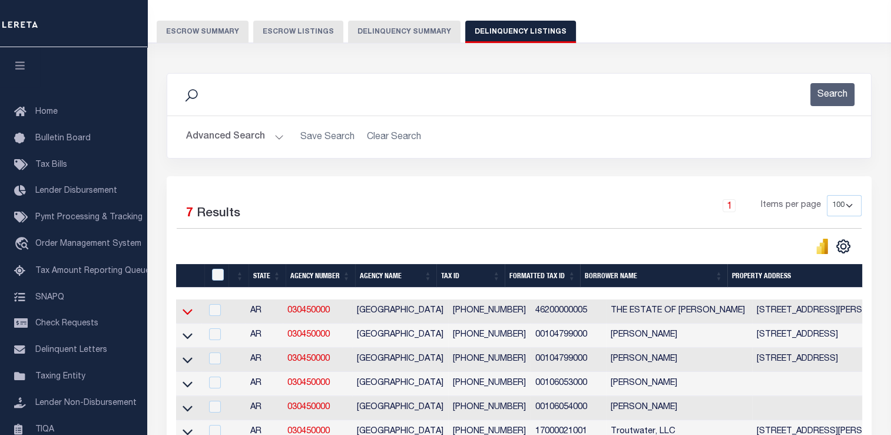
click at [187, 311] on icon at bounding box center [188, 311] width 10 height 12
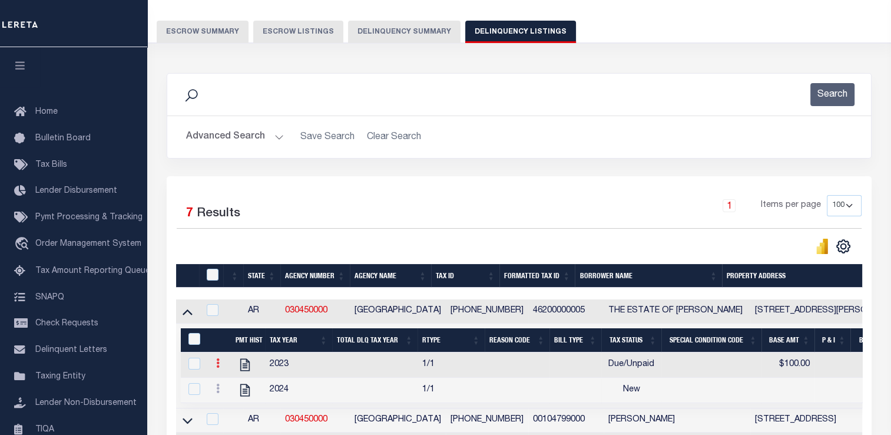
click at [217, 366] on icon at bounding box center [218, 362] width 4 height 9
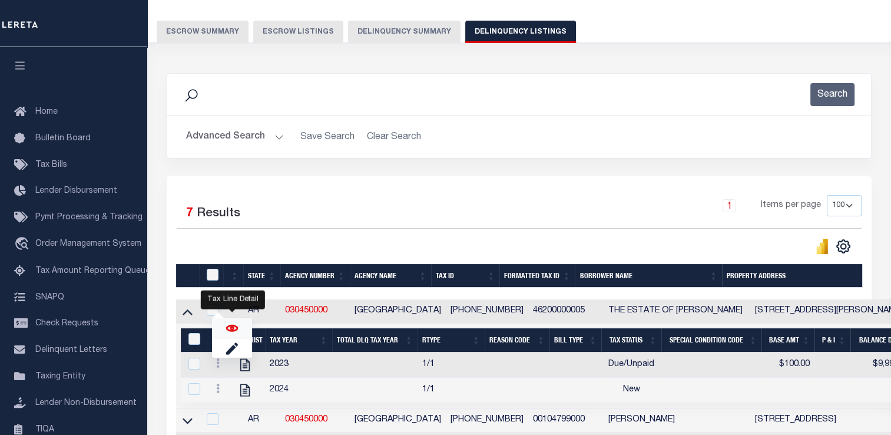
scroll to position [29, 0]
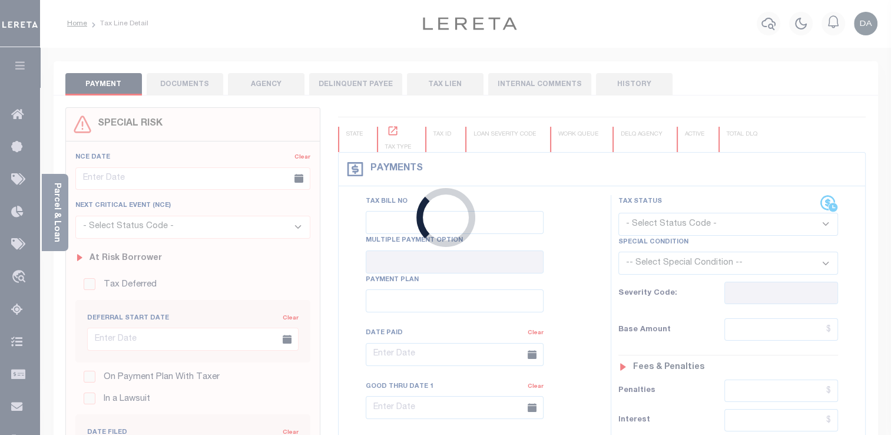
type input "[DATE]"
select select "DUE"
type input "$100"
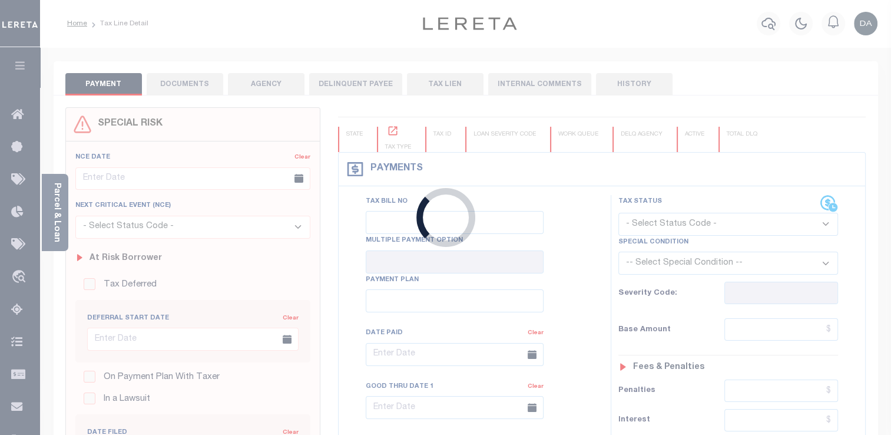
type input "$9,999"
type input "$9,998"
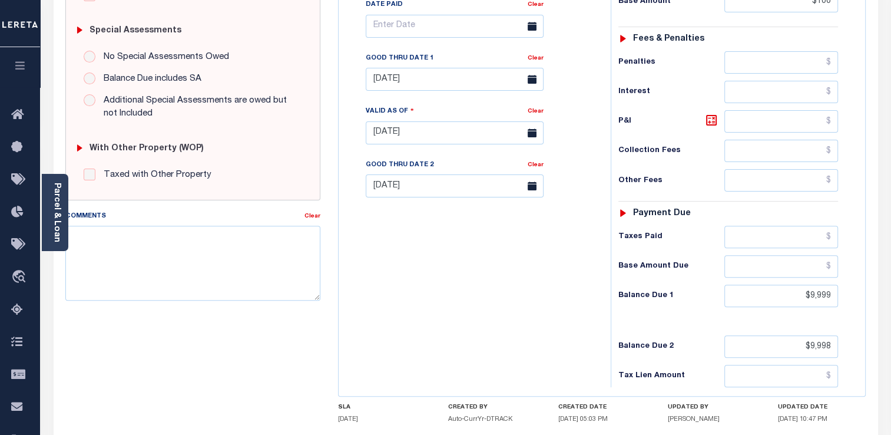
scroll to position [236, 0]
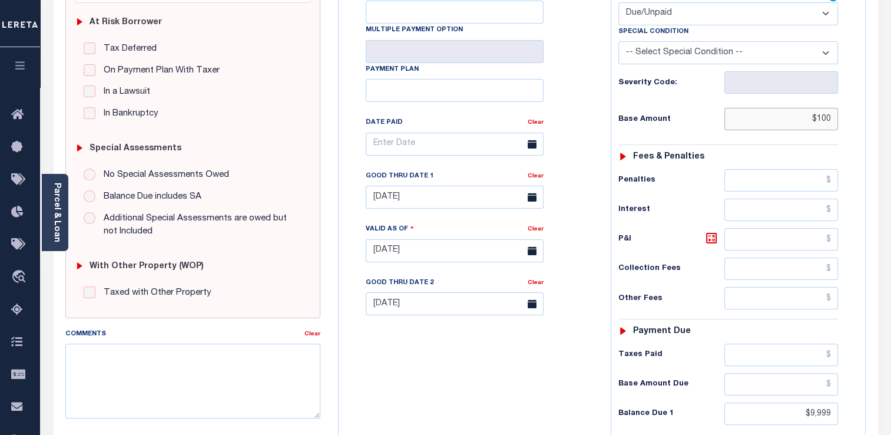
click at [789, 119] on input "$100" at bounding box center [781, 119] width 114 height 22
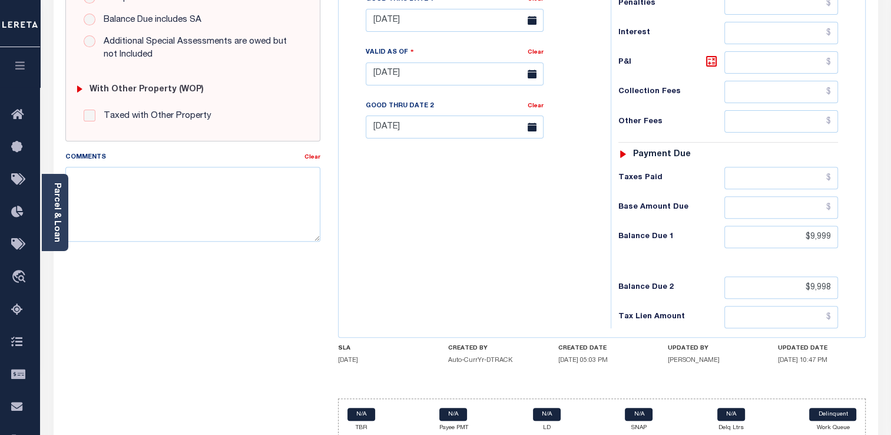
scroll to position [453, 0]
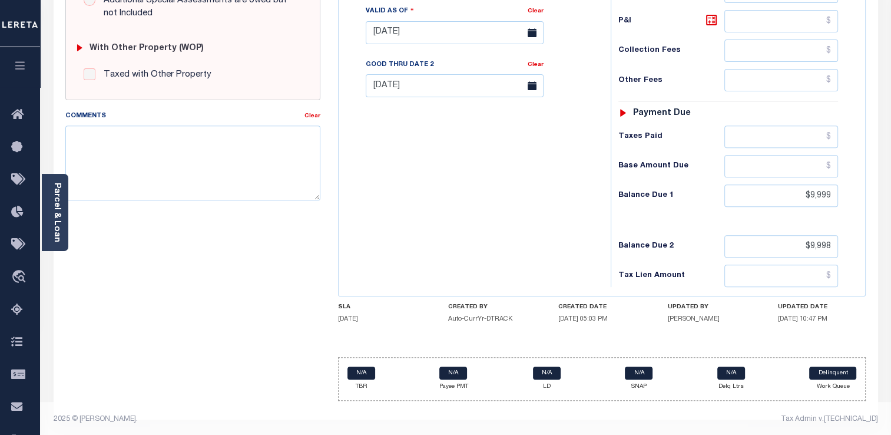
type input "$10,001"
type input "09/05/2025"
type input "$10,001.00"
click at [847, 316] on h5 "09/04/2025 10:47 PM" at bounding box center [822, 319] width 88 height 8
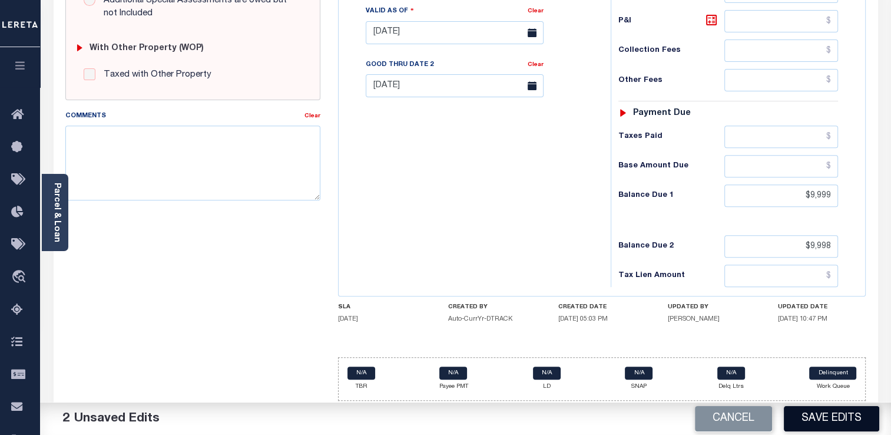
click at [814, 409] on button "Save Edits" at bounding box center [831, 418] width 95 height 25
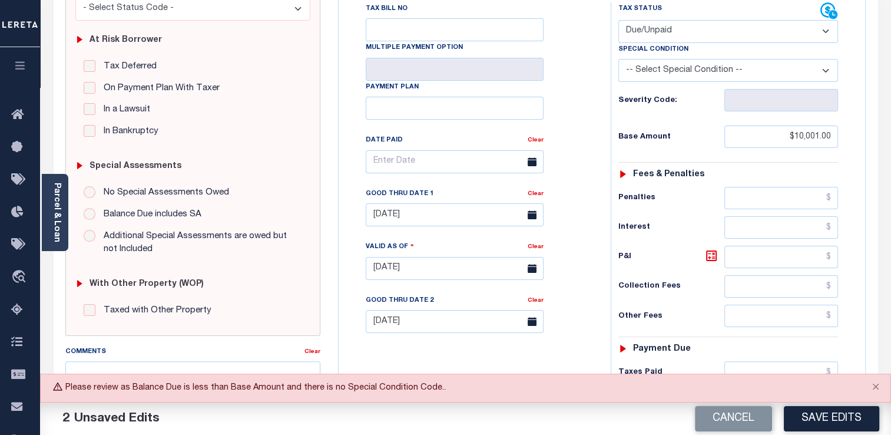
scroll to position [336, 0]
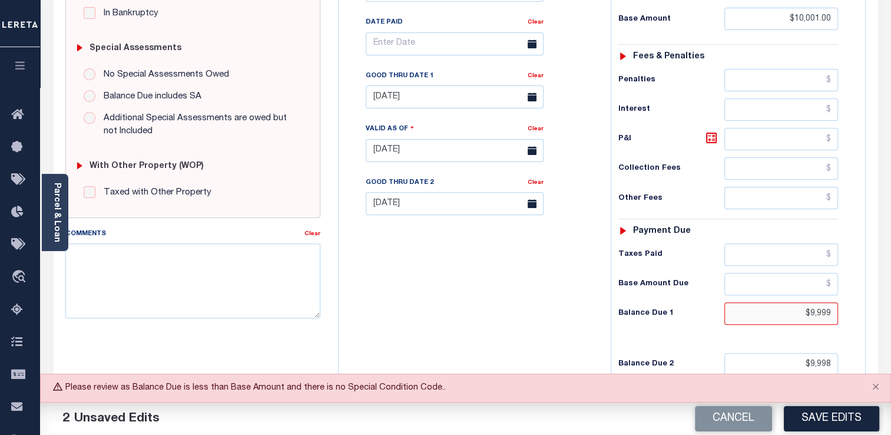
click at [797, 319] on input "$9,999" at bounding box center [781, 313] width 114 height 22
click at [822, 314] on input "$9,999" at bounding box center [781, 313] width 114 height 22
type input "$10,001.00"
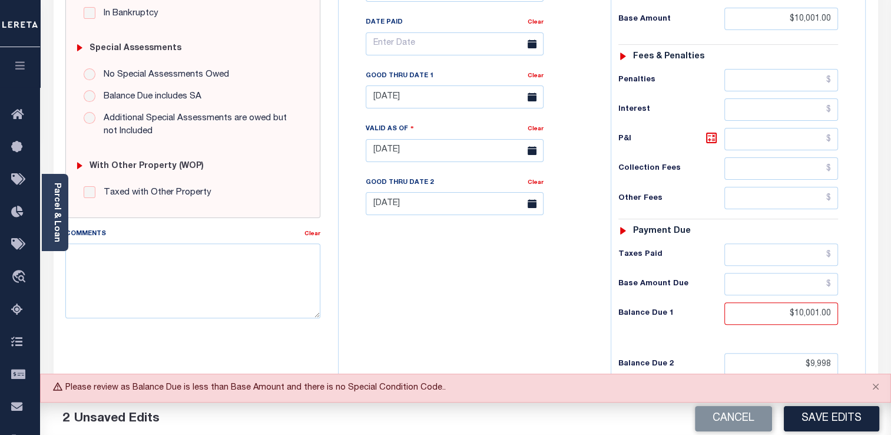
click at [850, 308] on div "Tax Status Status - Select Status Code -" at bounding box center [732, 145] width 243 height 520
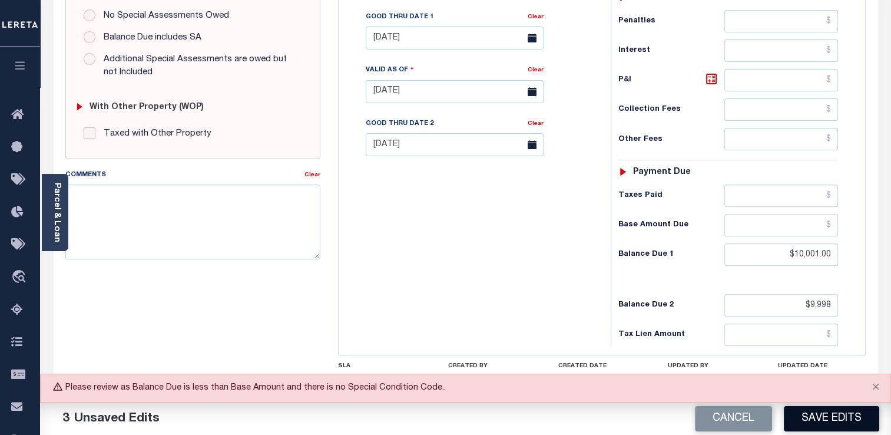
click at [837, 411] on button "Save Edits" at bounding box center [831, 418] width 95 height 25
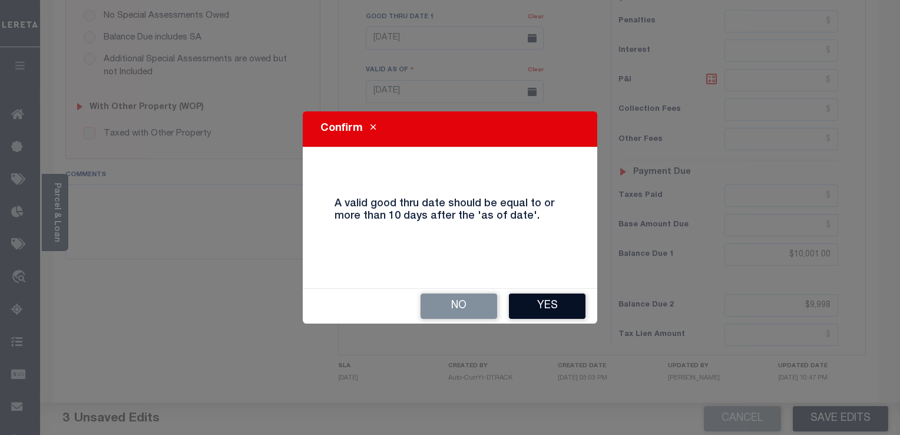
click at [562, 310] on button "Yes" at bounding box center [547, 305] width 77 height 25
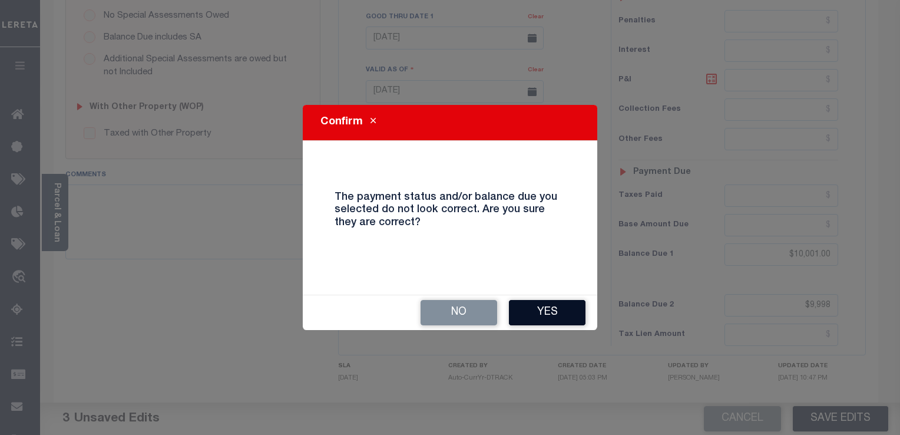
click at [528, 304] on button "Yes" at bounding box center [547, 312] width 77 height 25
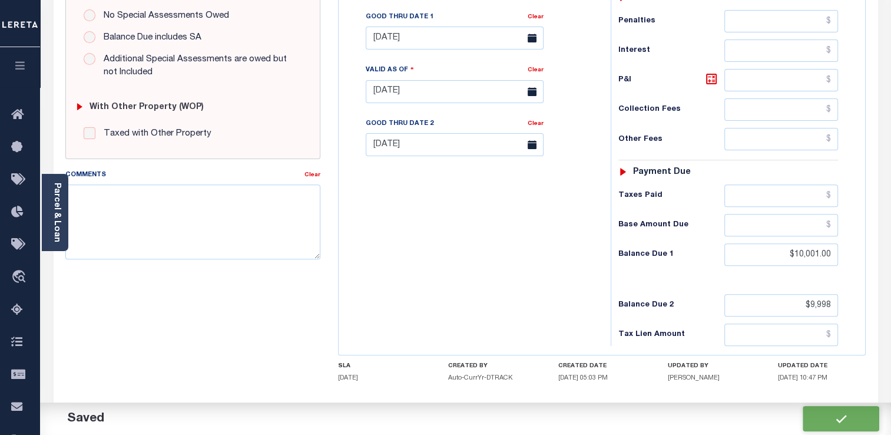
type input "$10,001"
type input "$9,998"
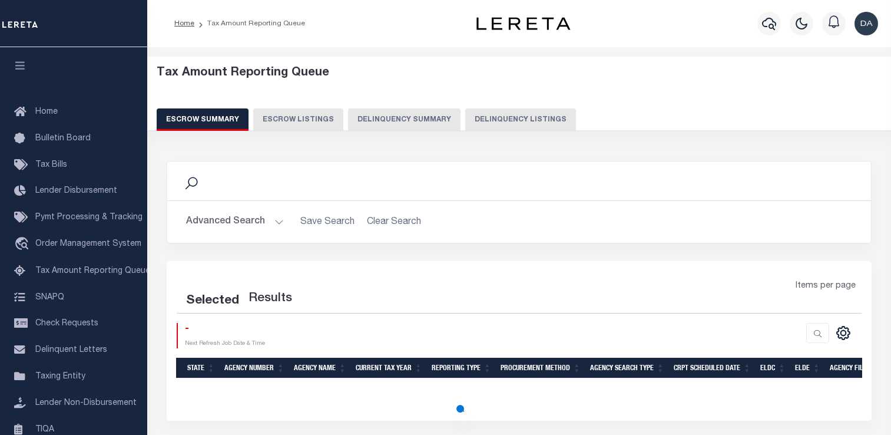
select select "100"
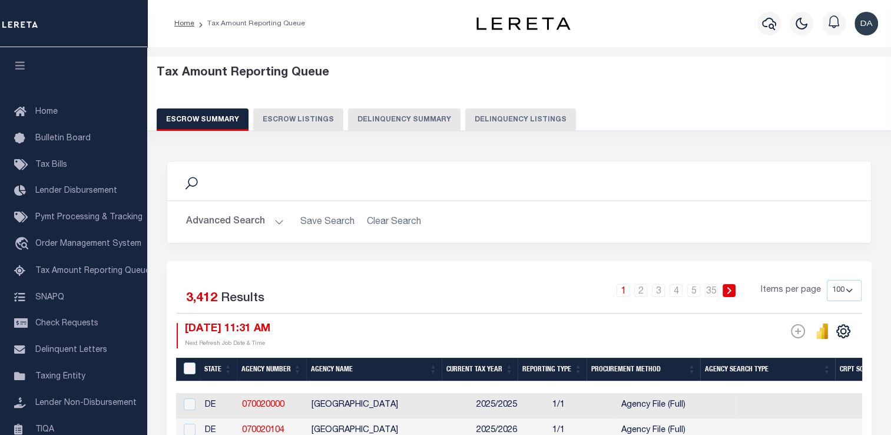
click at [384, 118] on button "Delinquency Summary" at bounding box center [404, 119] width 112 height 22
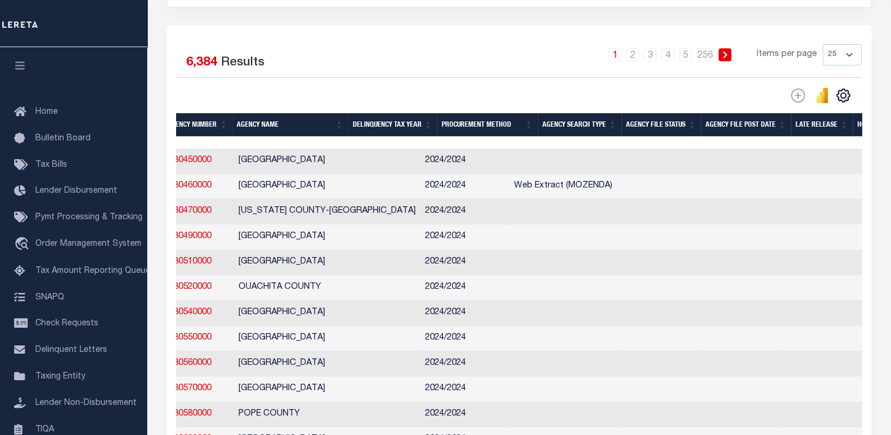
scroll to position [0, 264]
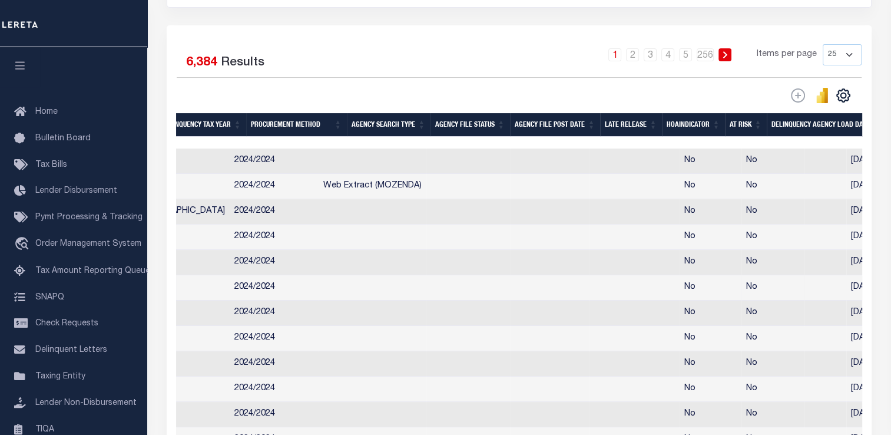
drag, startPoint x: 396, startPoint y: 293, endPoint x: 535, endPoint y: 296, distance: 139.6
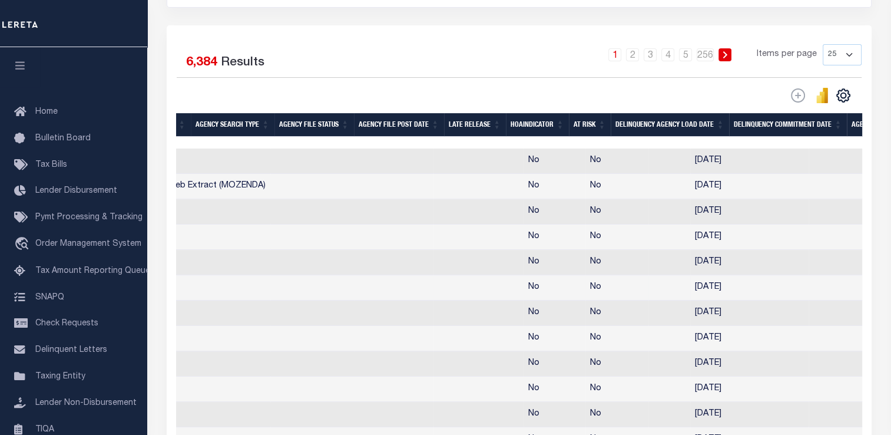
scroll to position [0, 601]
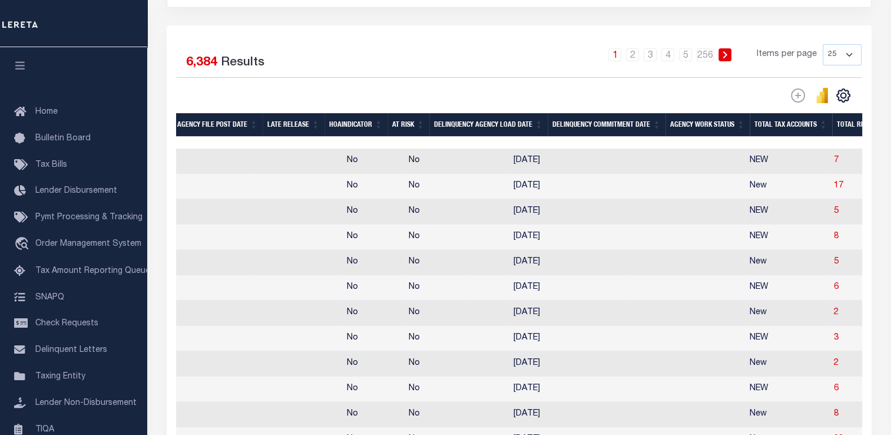
drag, startPoint x: 589, startPoint y: 284, endPoint x: 641, endPoint y: 287, distance: 51.3
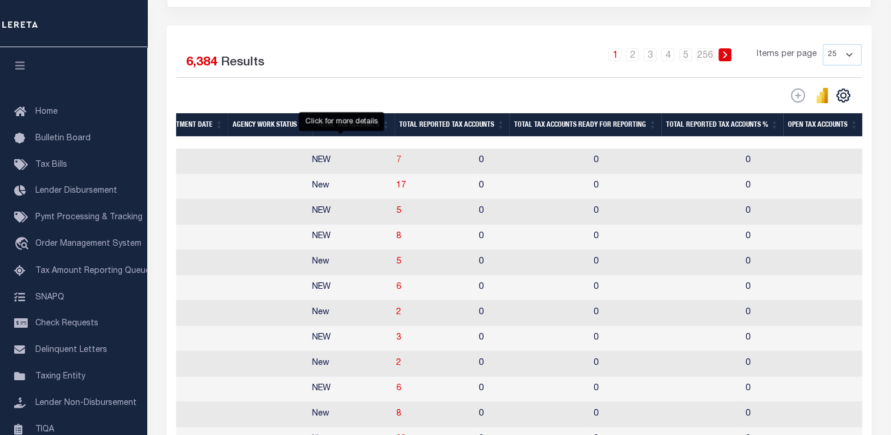
click at [396, 158] on span "7" at bounding box center [398, 160] width 5 height 8
select select "100"
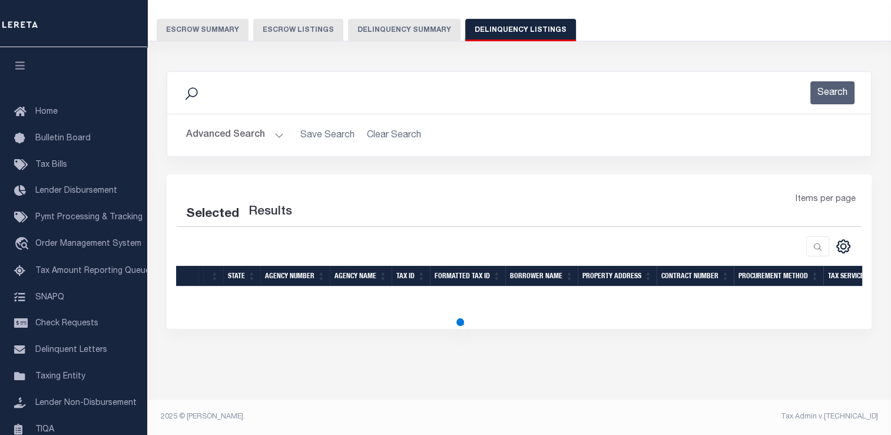
scroll to position [88, 0]
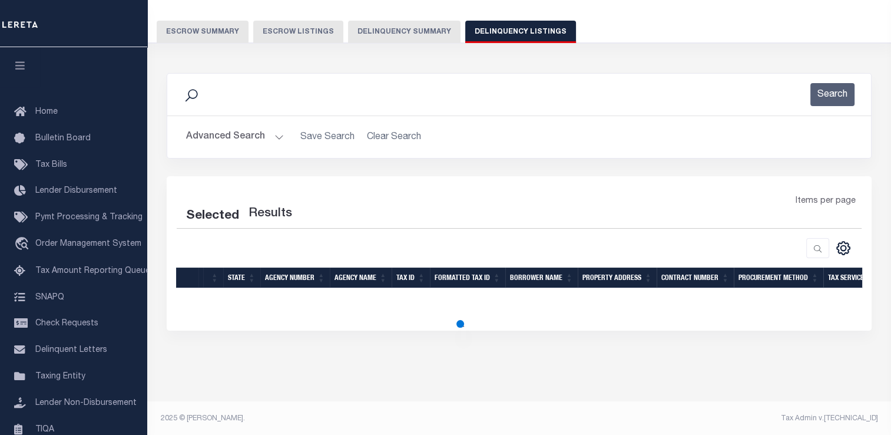
select select "100"
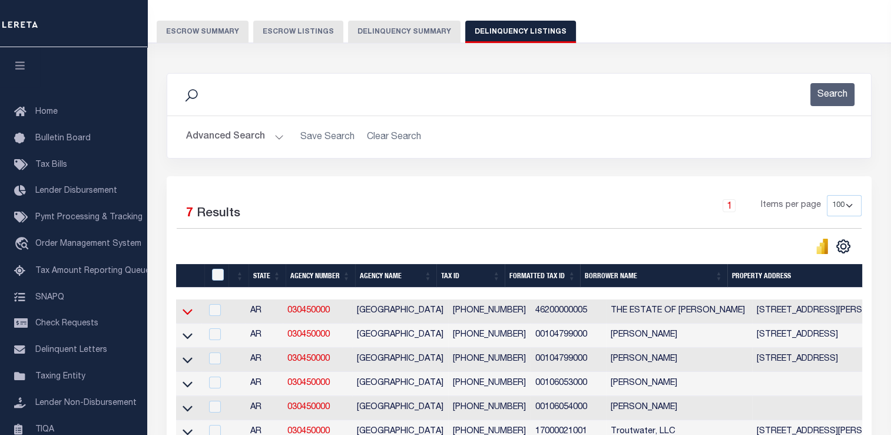
click at [185, 311] on icon at bounding box center [188, 311] width 10 height 12
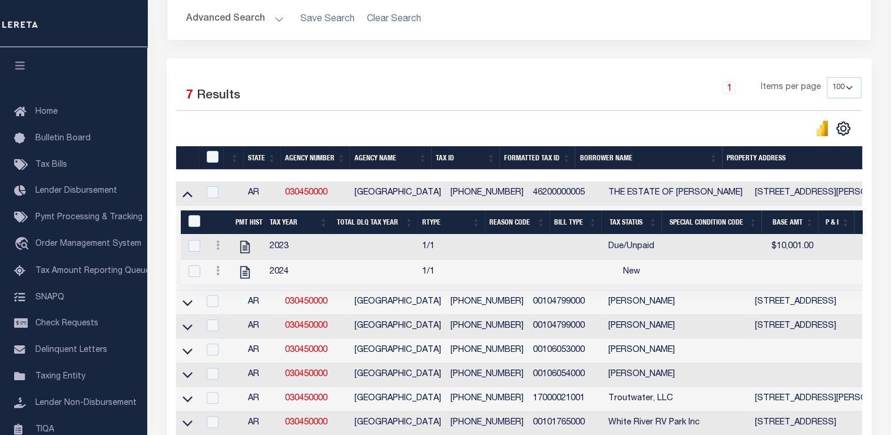
scroll to position [264, 0]
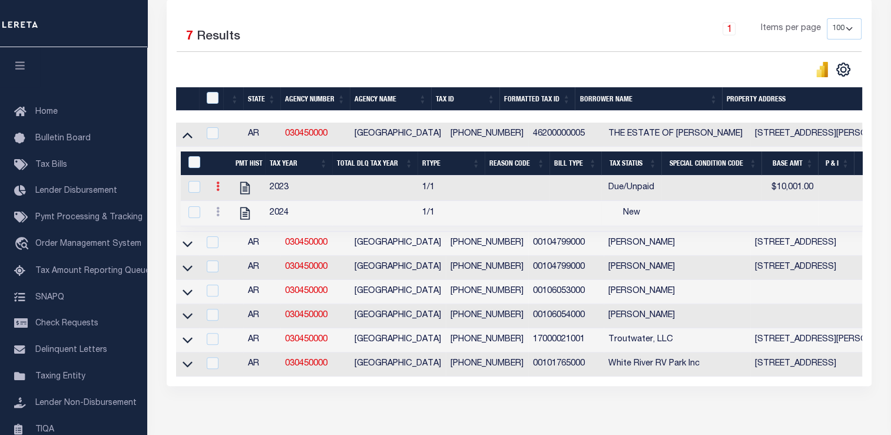
click at [219, 185] on icon at bounding box center [218, 185] width 4 height 9
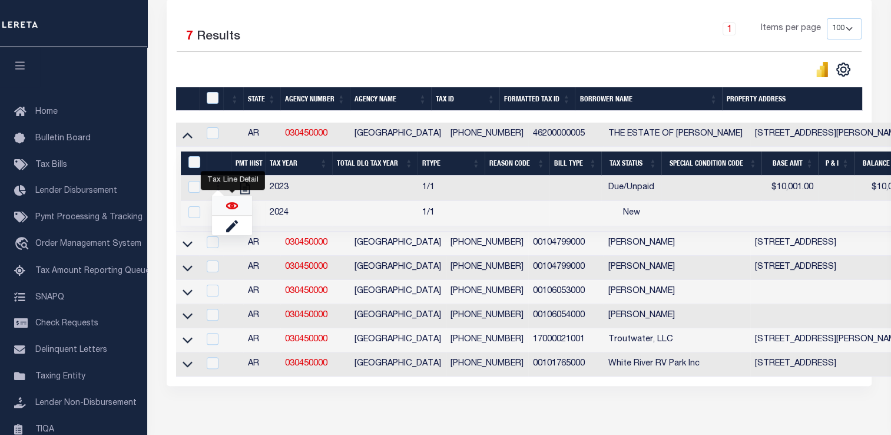
click at [227, 204] on img "" at bounding box center [232, 206] width 12 height 12
checkbox input "true"
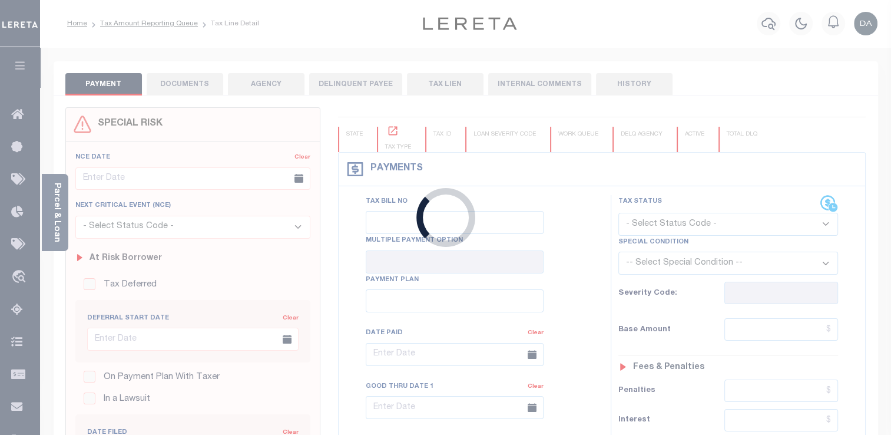
type input "[DATE]"
select select "DUE"
type input "$10,001"
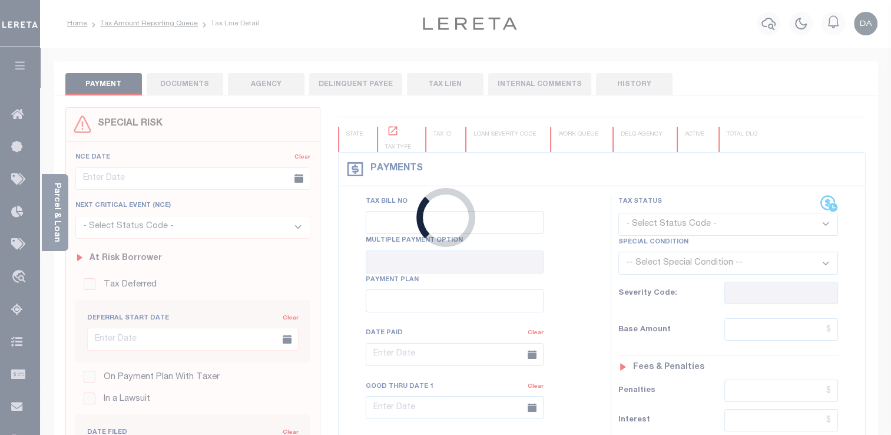
type input "$10,001"
type input "$9,998"
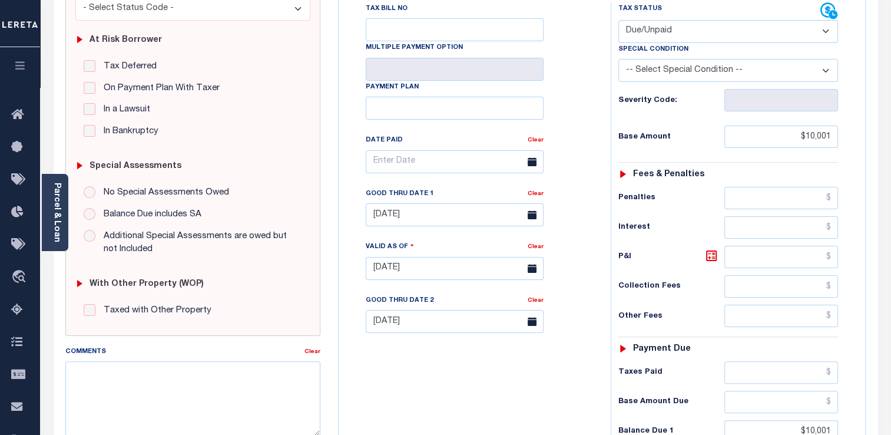
scroll to position [336, 0]
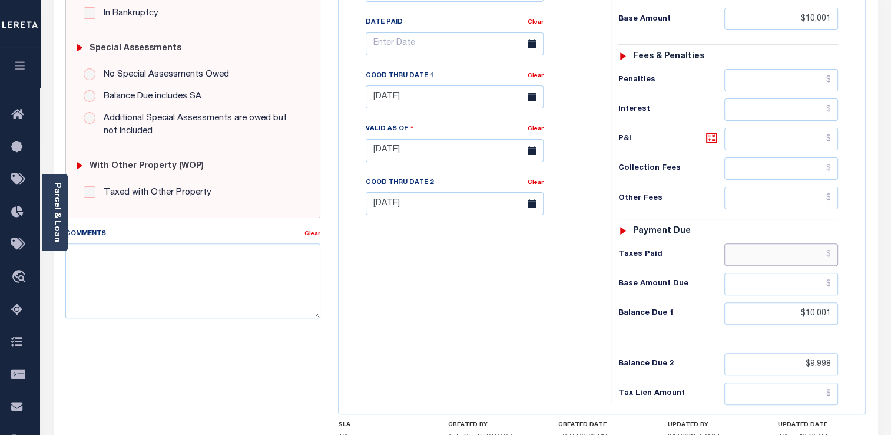
click at [794, 251] on input "text" at bounding box center [781, 254] width 114 height 22
type input "$1"
click at [804, 247] on input "$1" at bounding box center [781, 254] width 114 height 22
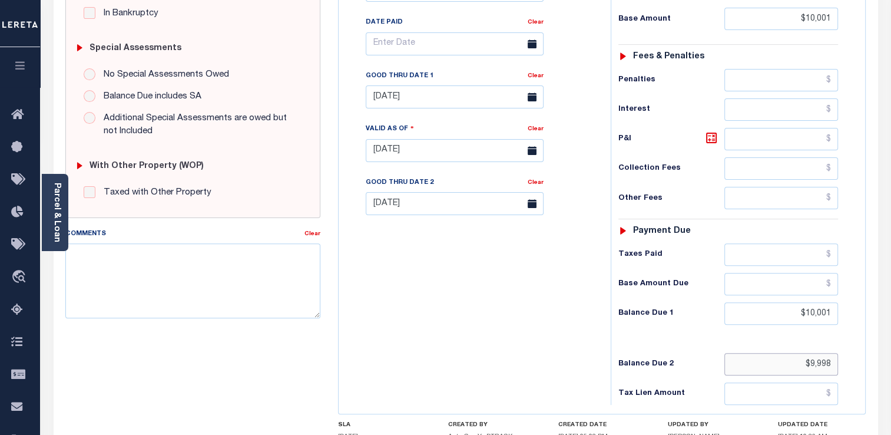
click at [818, 360] on input "$9,998" at bounding box center [781, 364] width 114 height 22
click at [818, 359] on input "$9,998" at bounding box center [781, 364] width 114 height 22
type input "$1.00"
click at [845, 356] on div "Tax Status Status - Select Status Code -" at bounding box center [732, 145] width 243 height 520
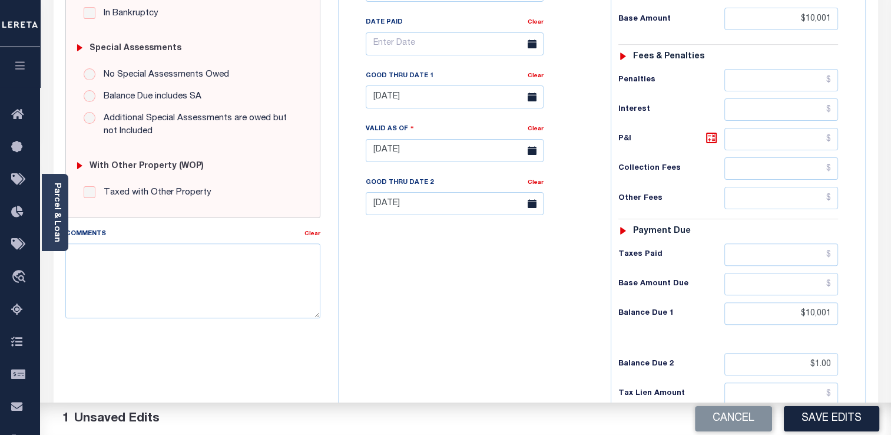
click at [808, 425] on button "Save Edits" at bounding box center [831, 418] width 95 height 25
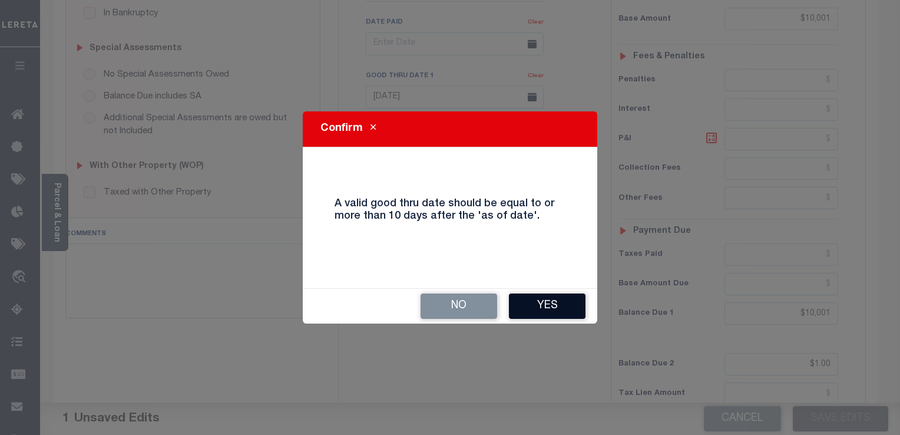
click at [572, 306] on button "Yes" at bounding box center [547, 305] width 77 height 25
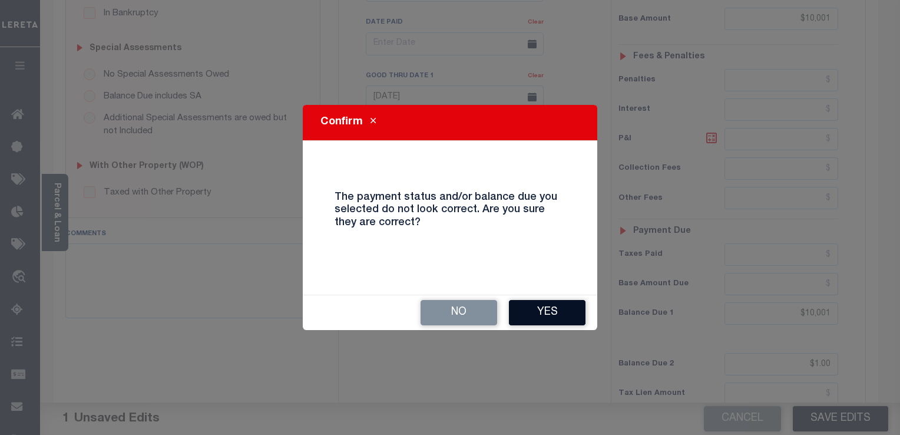
click at [565, 307] on button "Yes" at bounding box center [547, 312] width 77 height 25
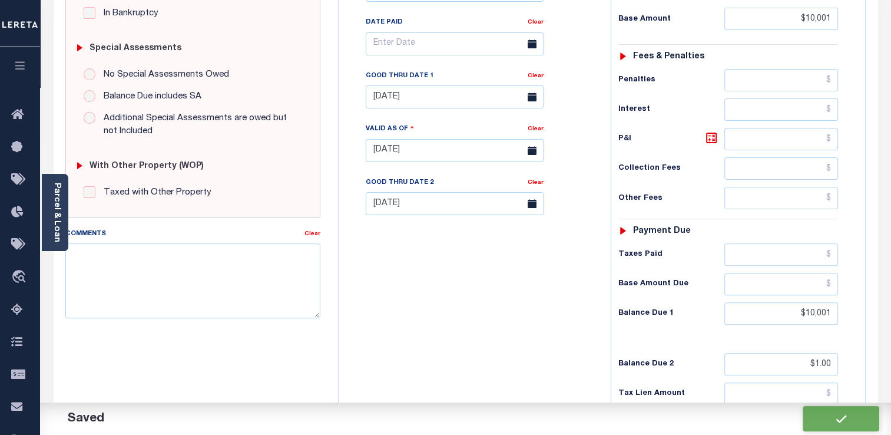
type input "$10,001"
type input "$1"
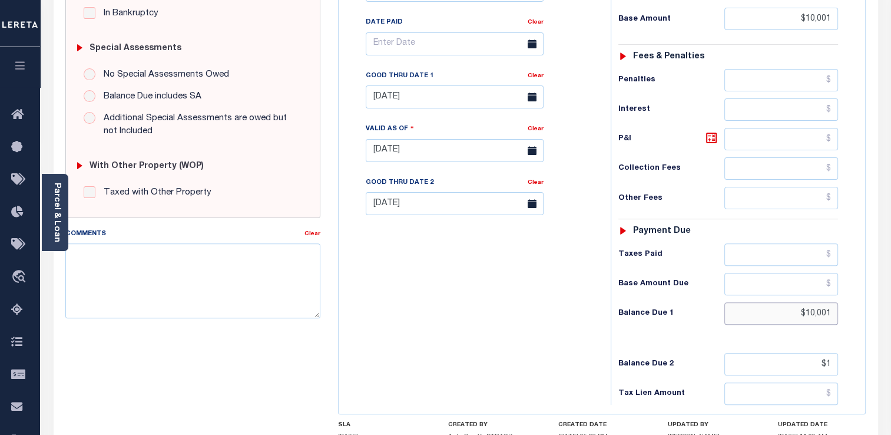
click at [794, 318] on input "$10,001" at bounding box center [781, 313] width 114 height 22
click at [794, 317] on input "$10,001" at bounding box center [781, 313] width 114 height 22
click at [795, 317] on input "$10,001" at bounding box center [781, 313] width 114 height 22
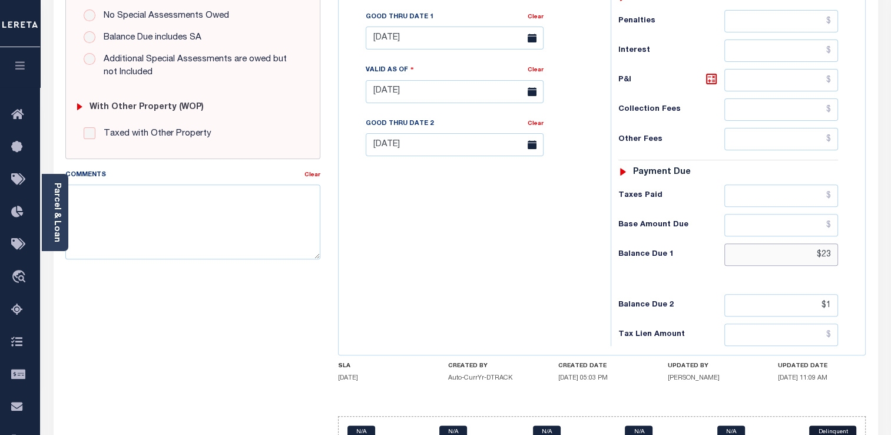
scroll to position [453, 0]
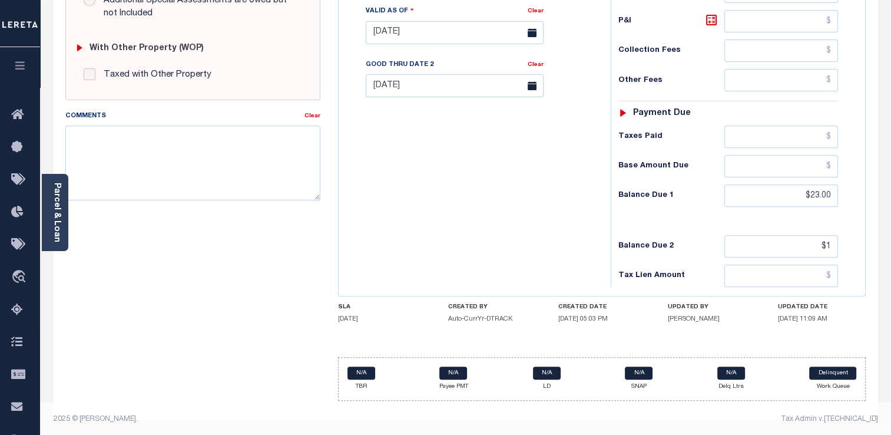
click at [871, 258] on div "AR STATE County - AR TAX TYPE [PHONE_NUMBER] TAX ID - LOAN SEVERITY CODE - WORK…" at bounding box center [602, 32] width 546 height 756
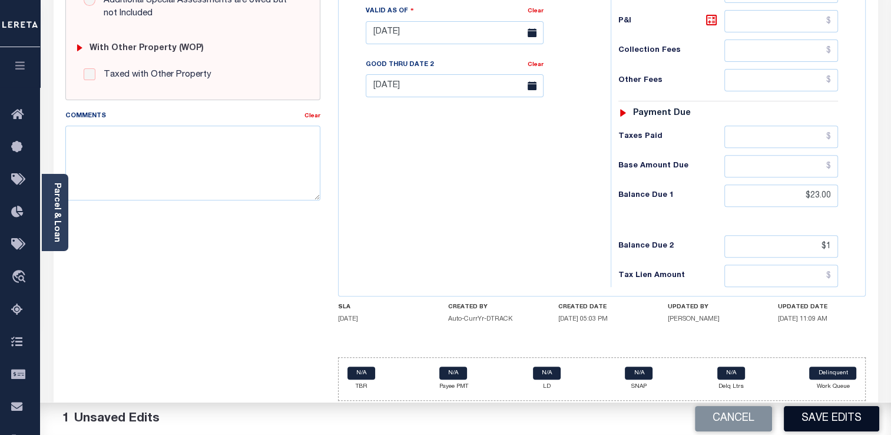
click at [821, 416] on button "Save Edits" at bounding box center [831, 418] width 95 height 25
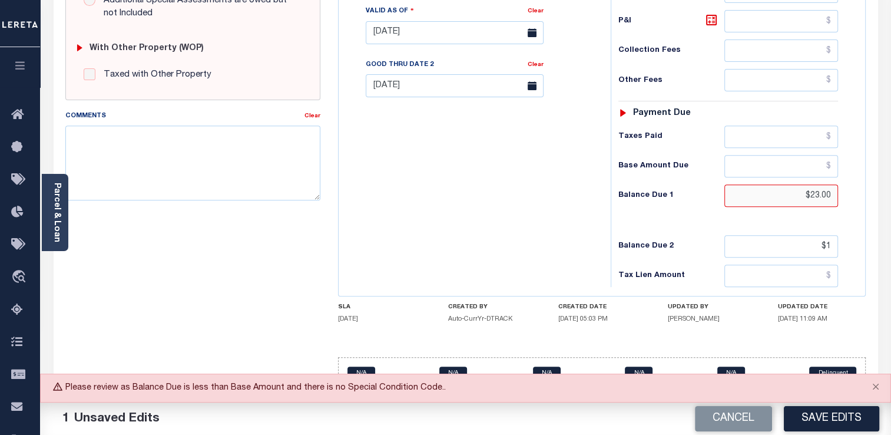
click at [797, 185] on input "$23.00" at bounding box center [781, 195] width 114 height 22
click at [819, 198] on input "$23.00" at bounding box center [781, 195] width 114 height 22
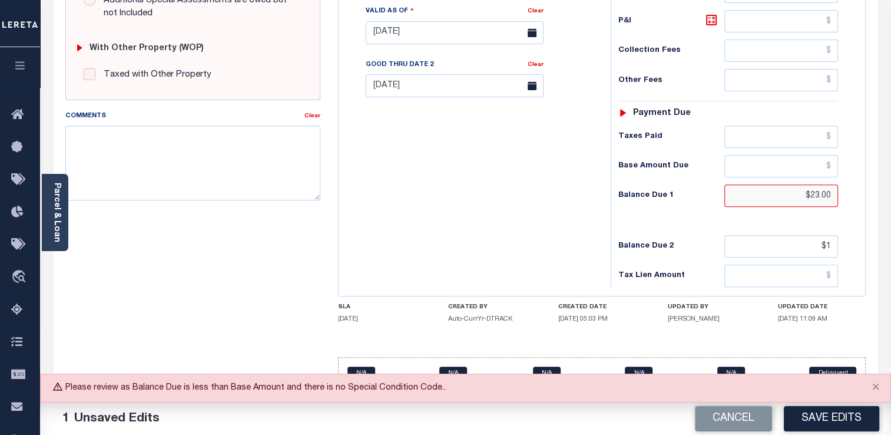
click at [819, 198] on input "$23.00" at bounding box center [781, 195] width 114 height 22
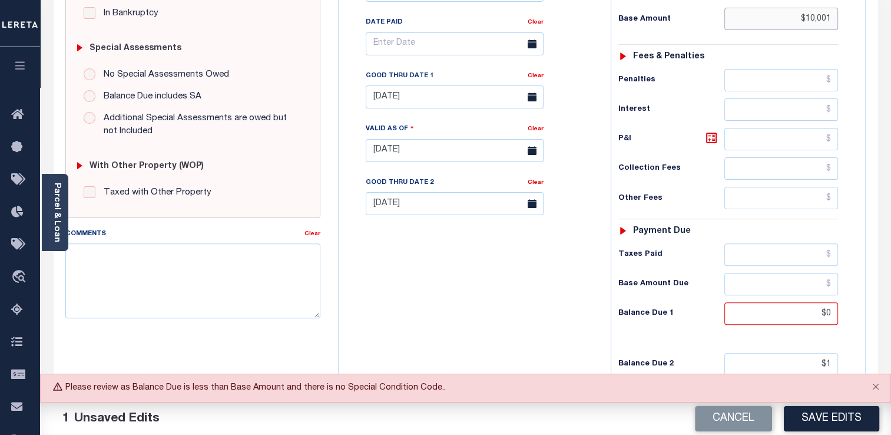
type input "$0.00"
click at [811, 19] on input "$10,001" at bounding box center [781, 19] width 114 height 22
type input "$0.00"
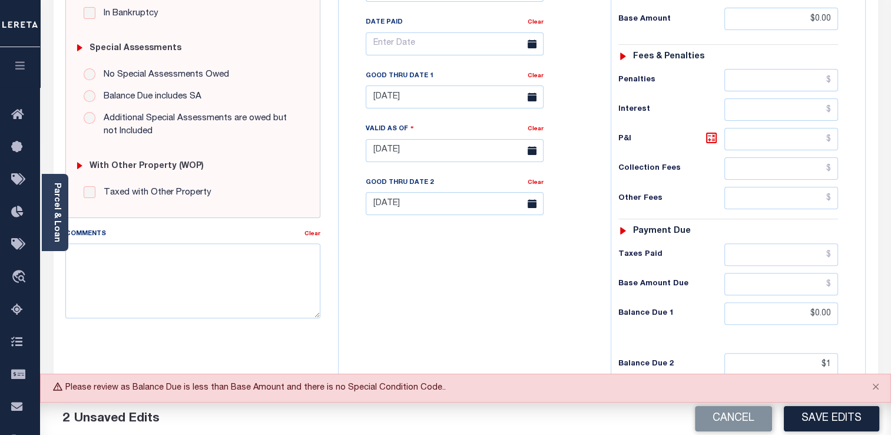
click at [851, 403] on div "Cancel Save Edits" at bounding box center [679, 418] width 426 height 33
click at [846, 413] on button "Save Edits" at bounding box center [831, 418] width 95 height 25
click at [777, 258] on input "text" at bounding box center [781, 254] width 114 height 22
click at [797, 317] on input "$0.00" at bounding box center [781, 313] width 114 height 22
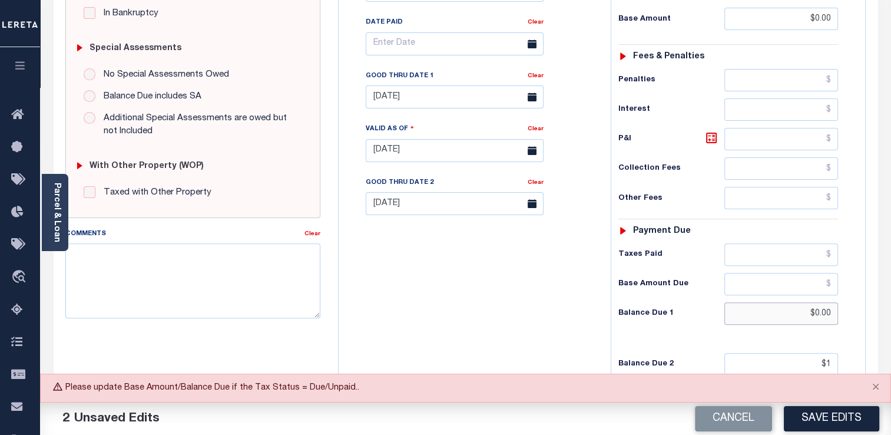
click at [797, 317] on input "$0.00" at bounding box center [781, 313] width 114 height 22
type input "$1.00"
click at [801, 25] on input "$0.00" at bounding box center [781, 19] width 114 height 22
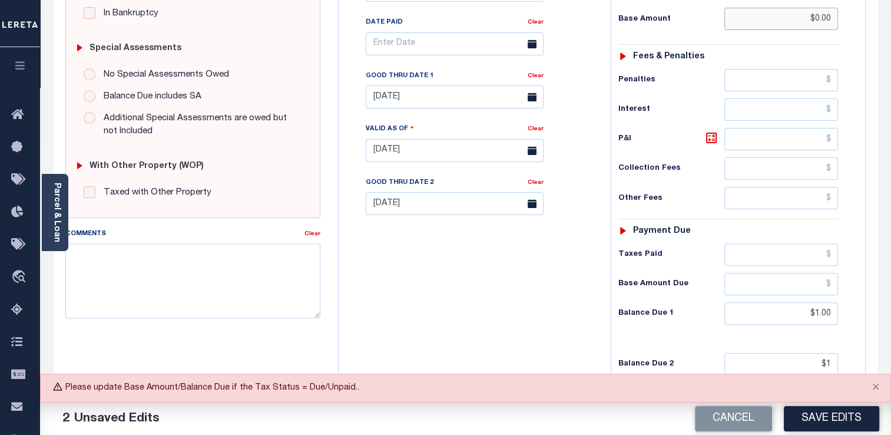
click at [801, 25] on input "$0.00" at bounding box center [781, 19] width 114 height 22
click at [863, 141] on div "Tax Bill No Multiple Payment Option Payment Plan" at bounding box center [602, 145] width 527 height 538
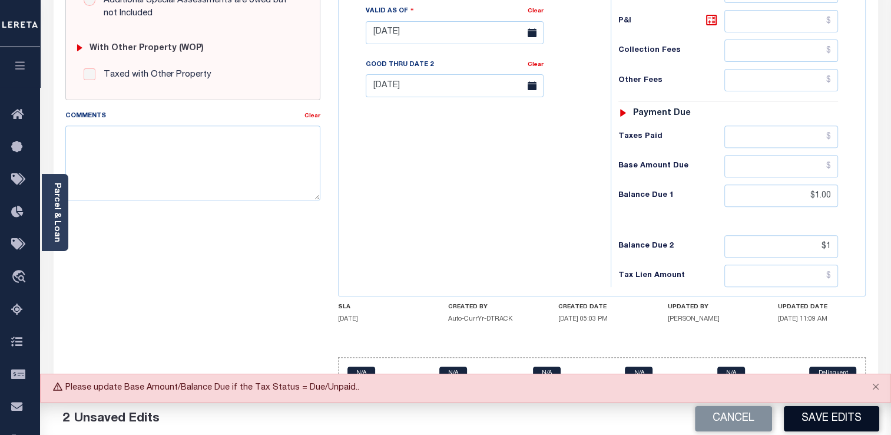
click at [840, 420] on button "Save Edits" at bounding box center [831, 418] width 95 height 25
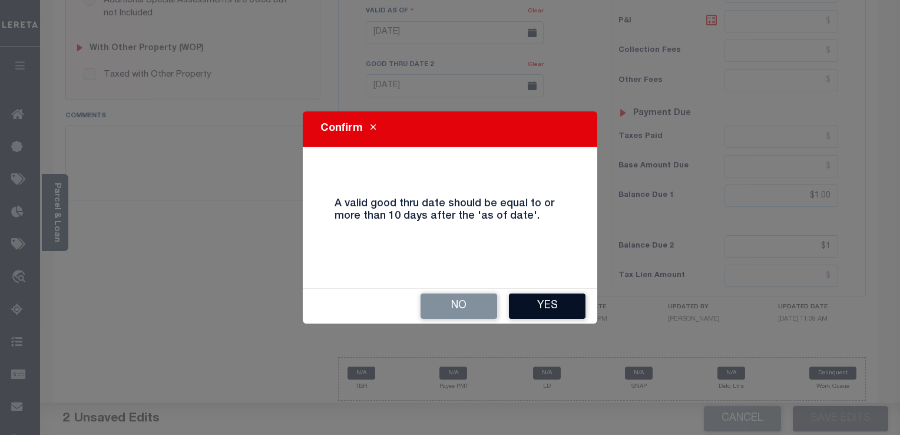
click at [568, 302] on button "Yes" at bounding box center [547, 305] width 77 height 25
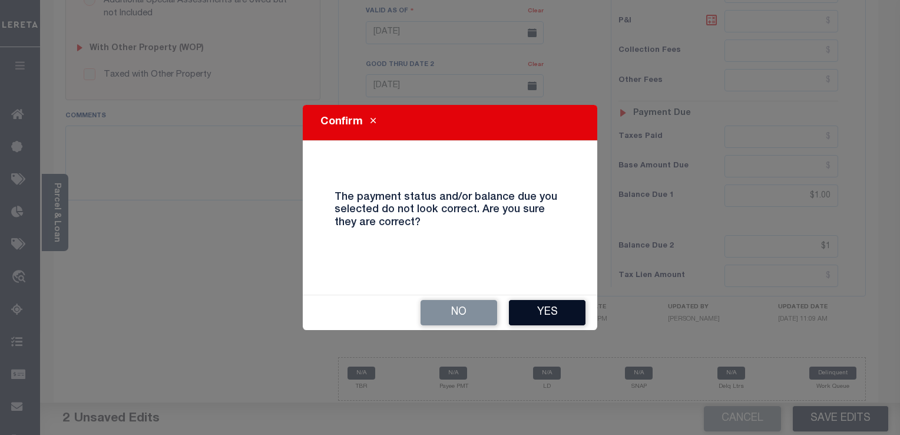
click at [573, 303] on button "Yes" at bounding box center [547, 312] width 77 height 25
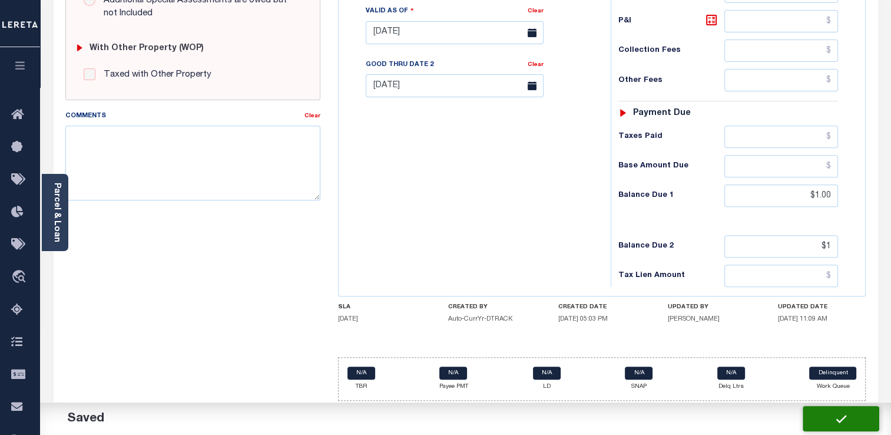
type input "$1"
